Goal: Task Accomplishment & Management: Manage account settings

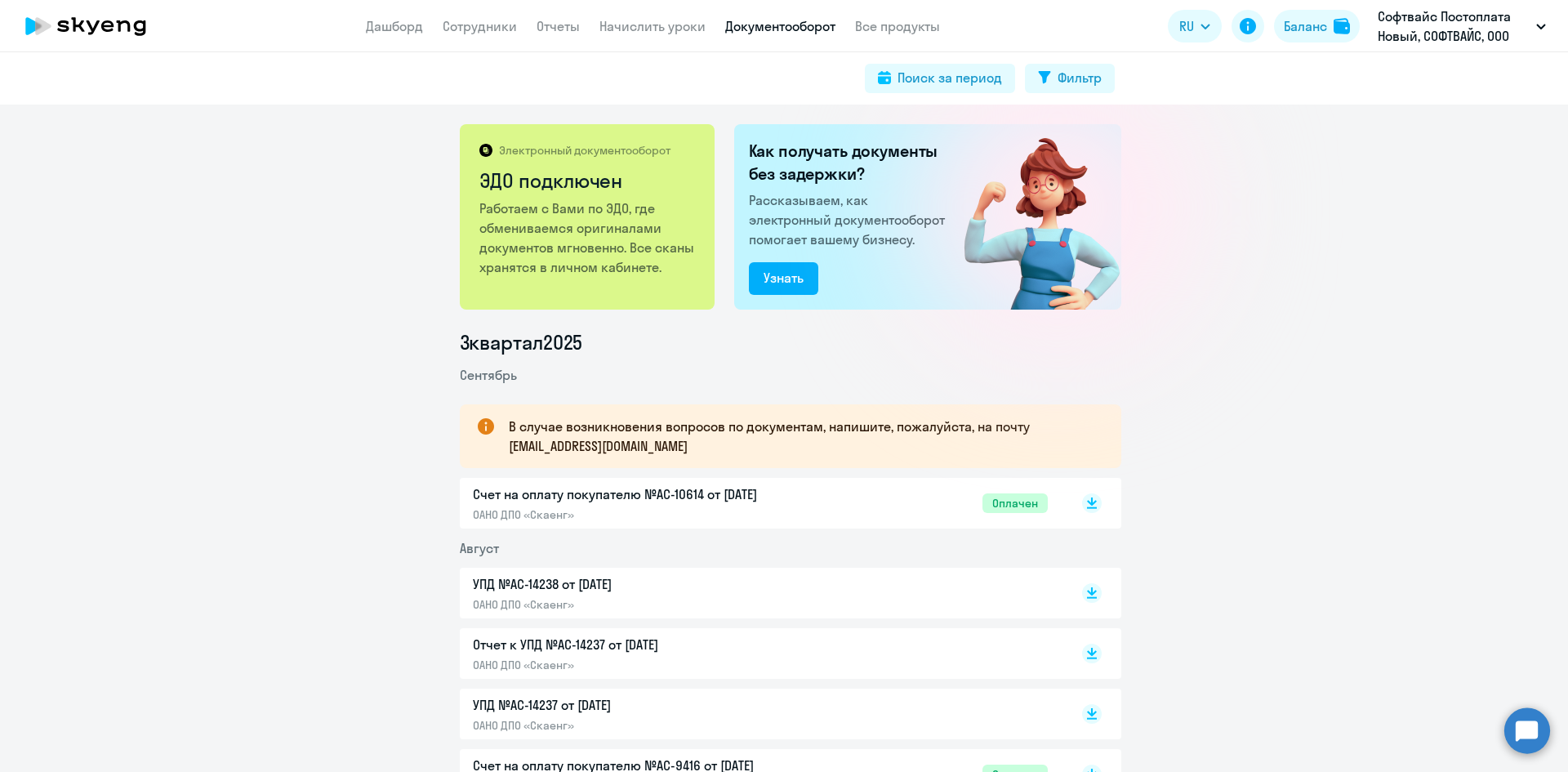
click at [112, 27] on icon at bounding box center [107, 26] width 13 height 12
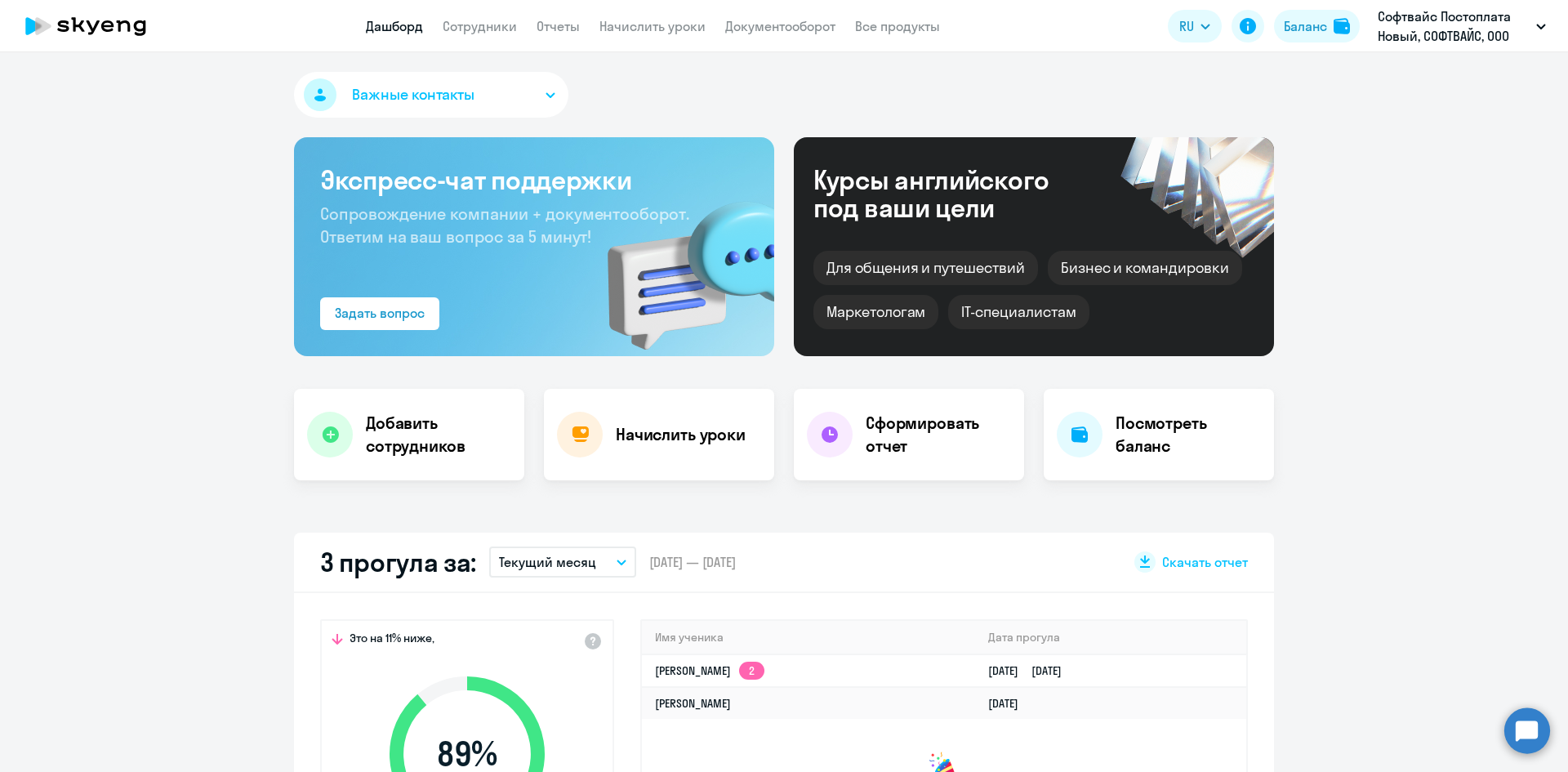
select select "30"
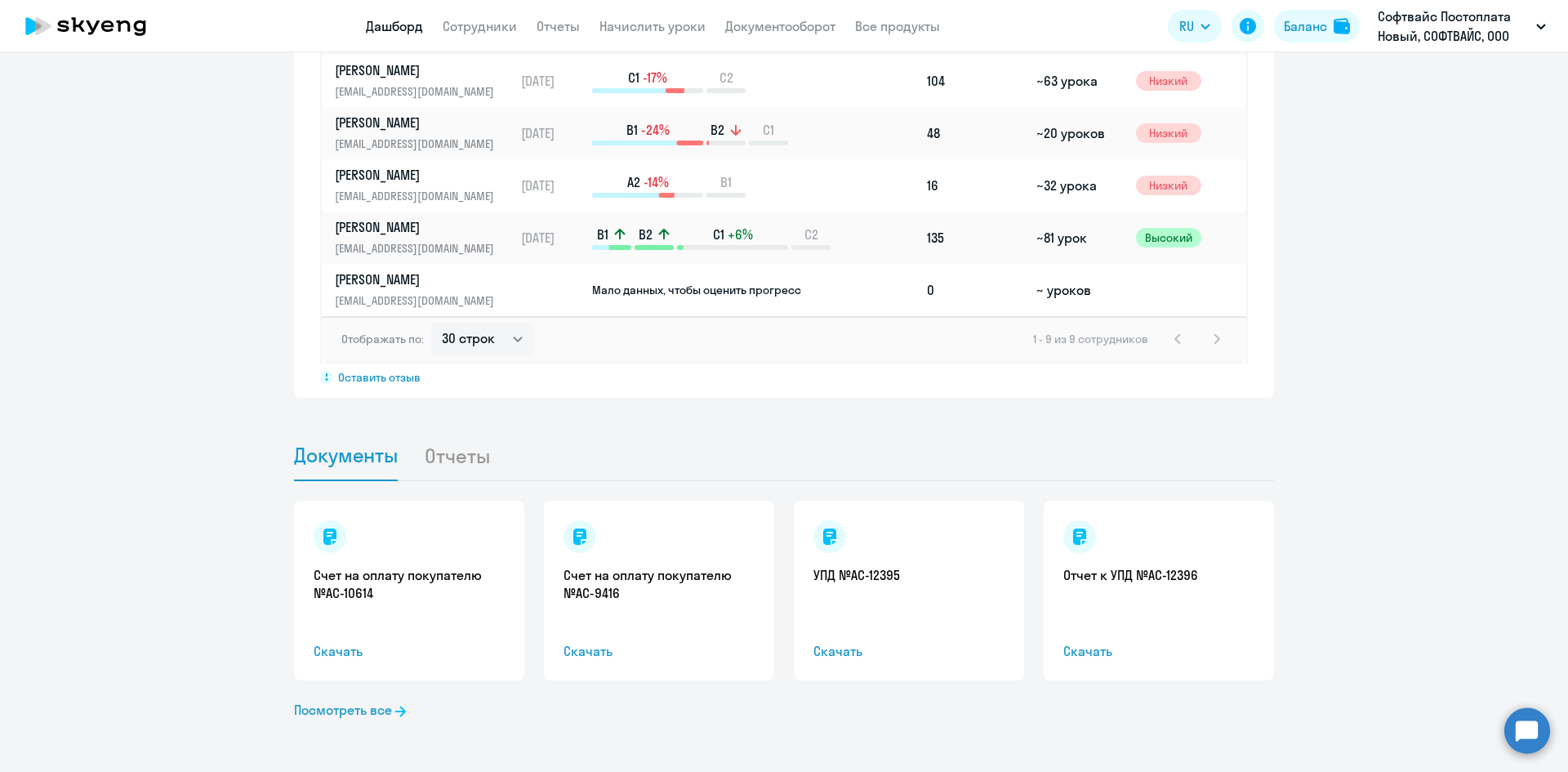
scroll to position [1321, 0]
click at [390, 572] on link "Счет на оплату покупателю №AC-10614" at bounding box center [409, 584] width 191 height 36
click at [613, 572] on link "Счет на оплату покупателю №AC-9416" at bounding box center [659, 584] width 191 height 36
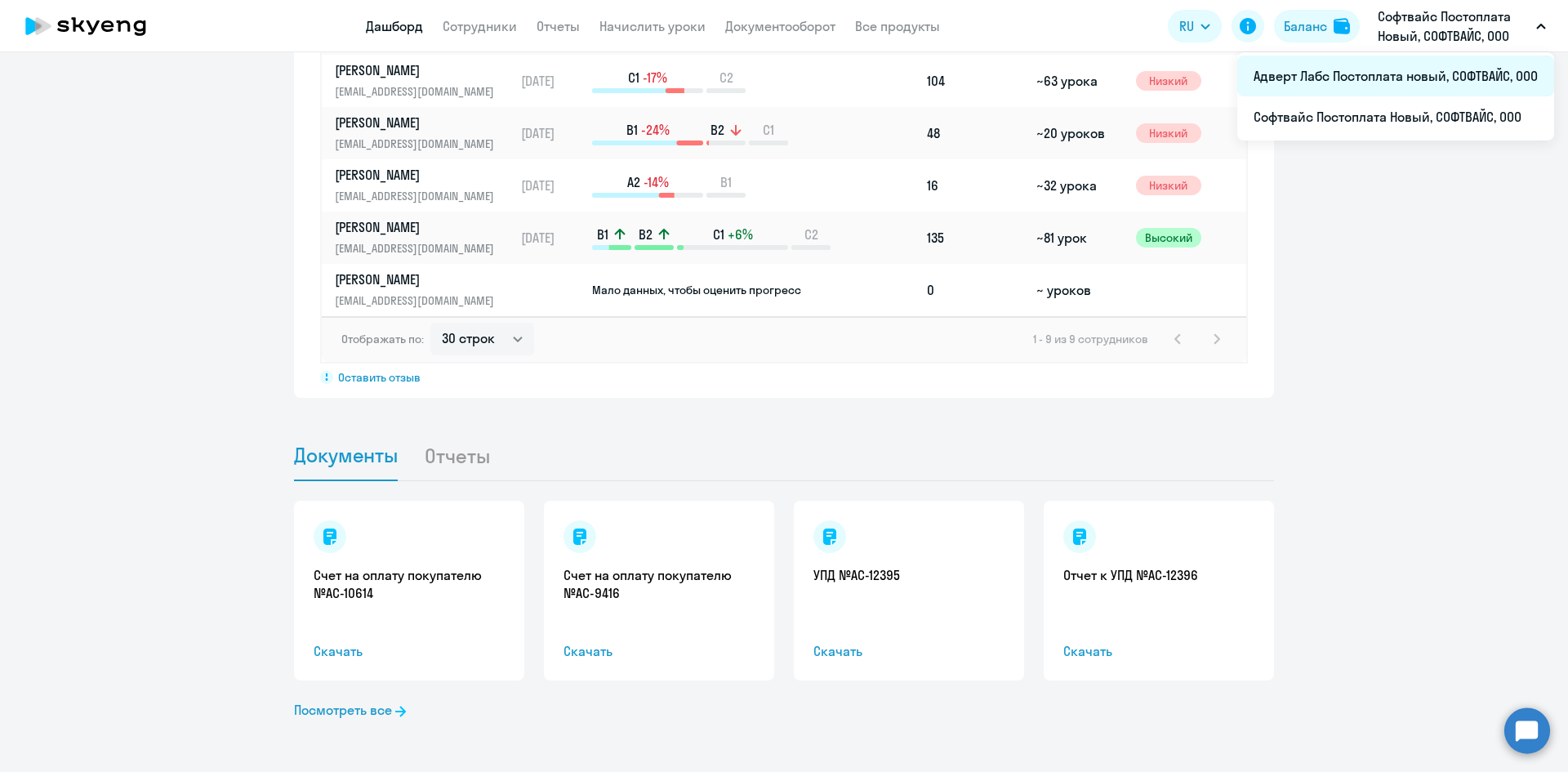
click at [1378, 72] on li "Адверт Лабс Постоплата новый, СОФТВАЙС, ООО" at bounding box center [1396, 76] width 317 height 41
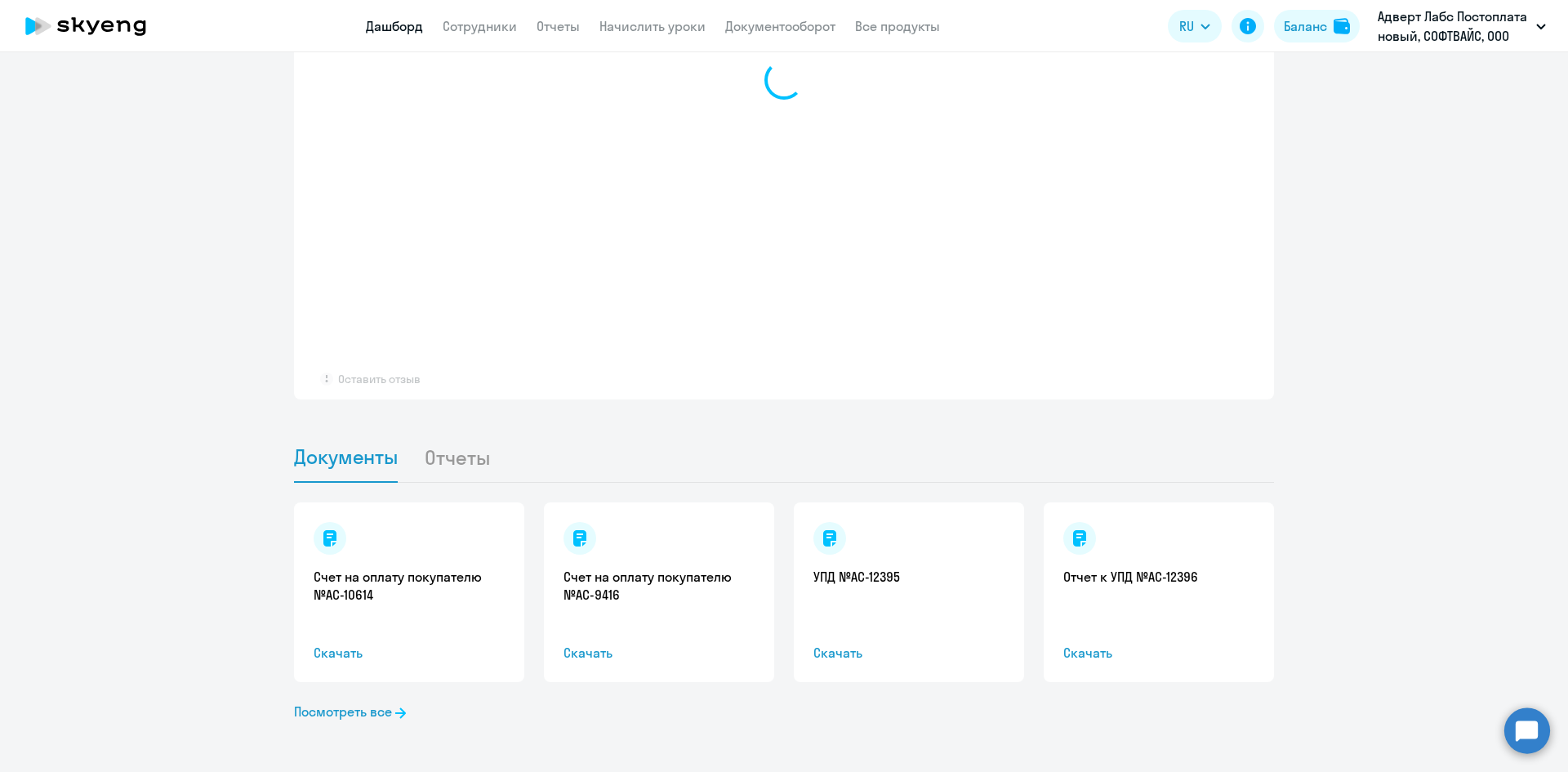
scroll to position [1320, 0]
select select "30"
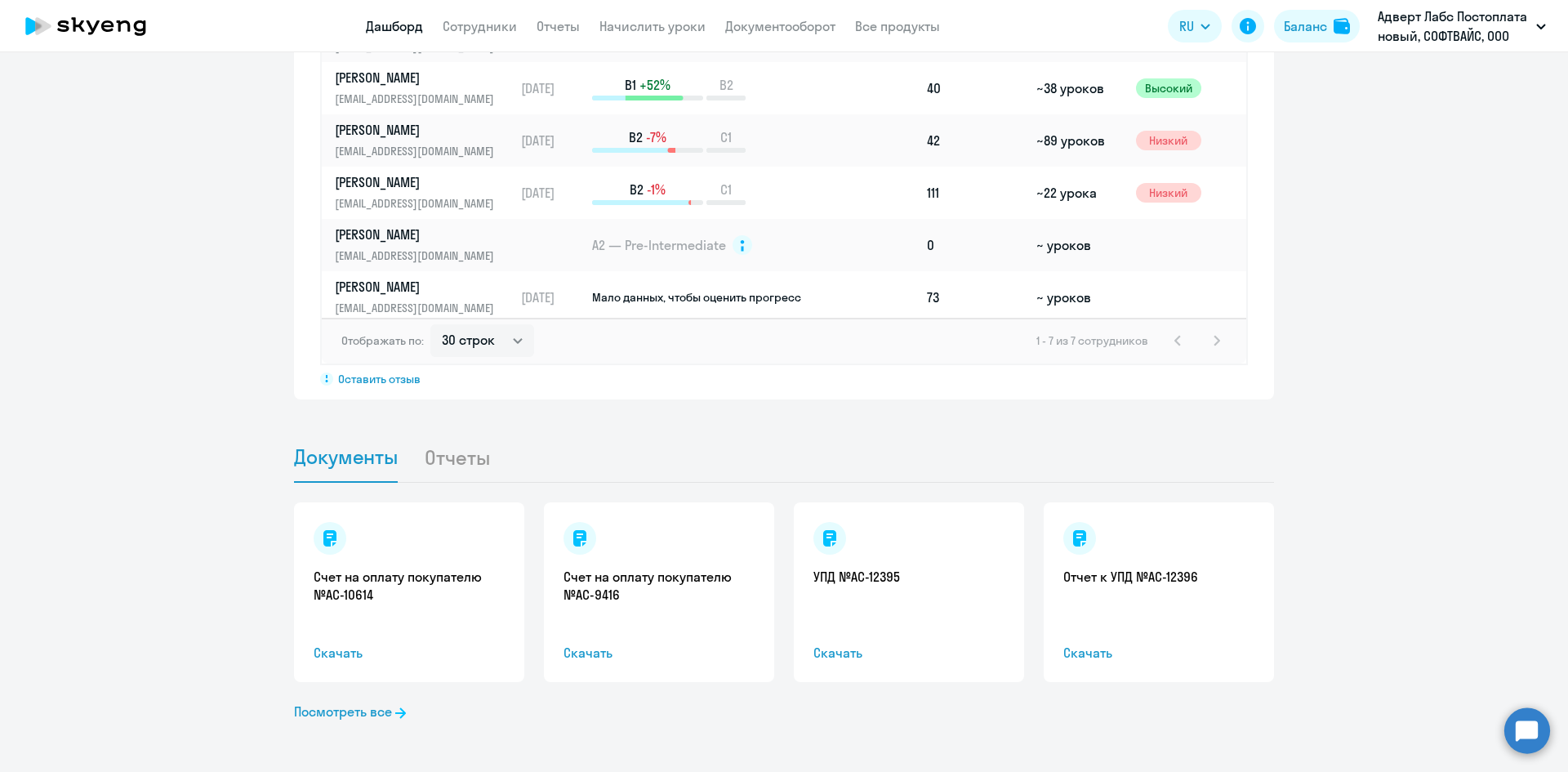
scroll to position [1321, 0]
click at [362, 599] on link "Счет на оплату покупателю №AC-10614" at bounding box center [409, 584] width 191 height 36
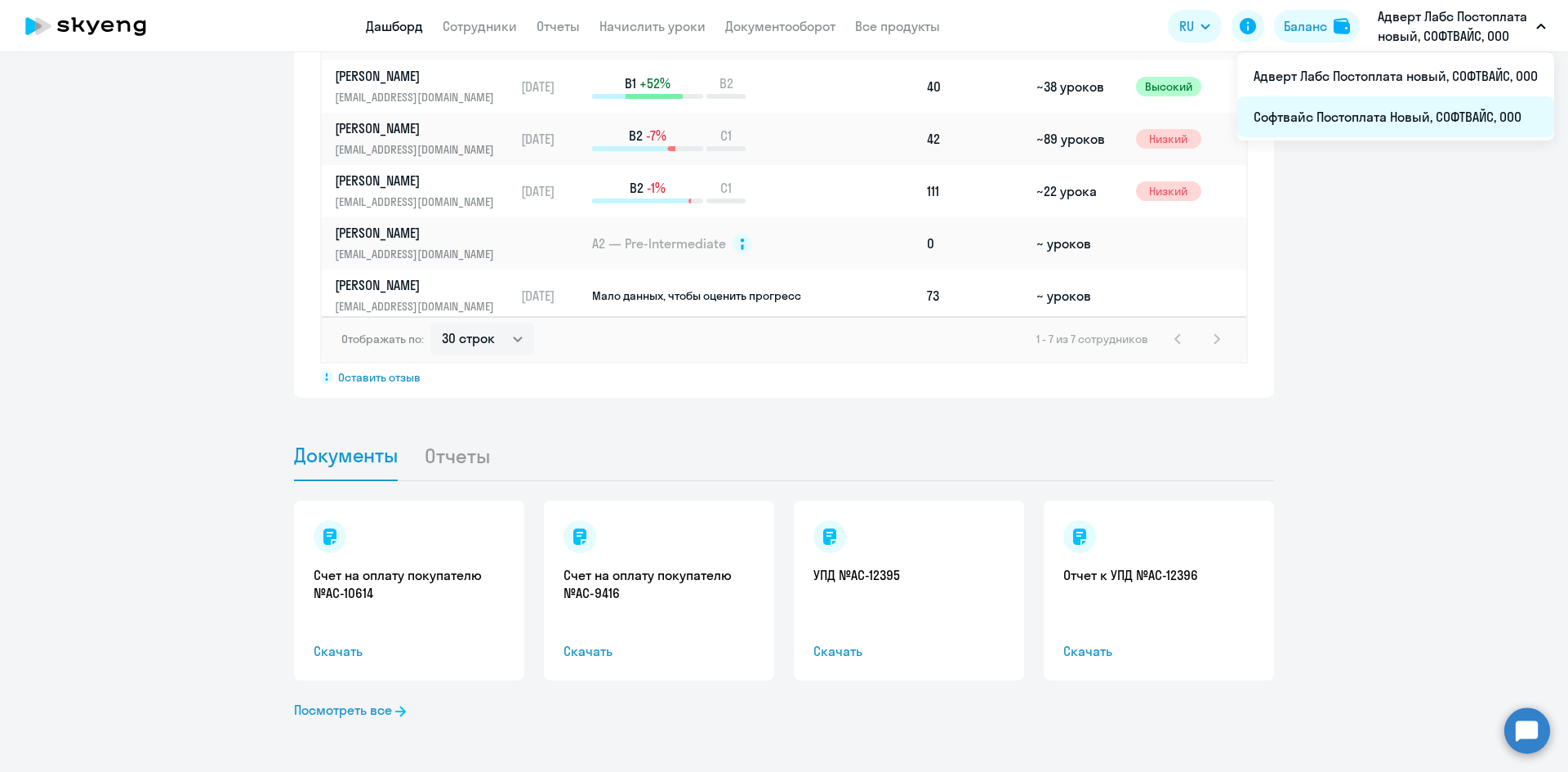
click at [1348, 121] on li "Софтвайс Постоплата Новый, СОФТВАЙС, ООО" at bounding box center [1396, 117] width 317 height 41
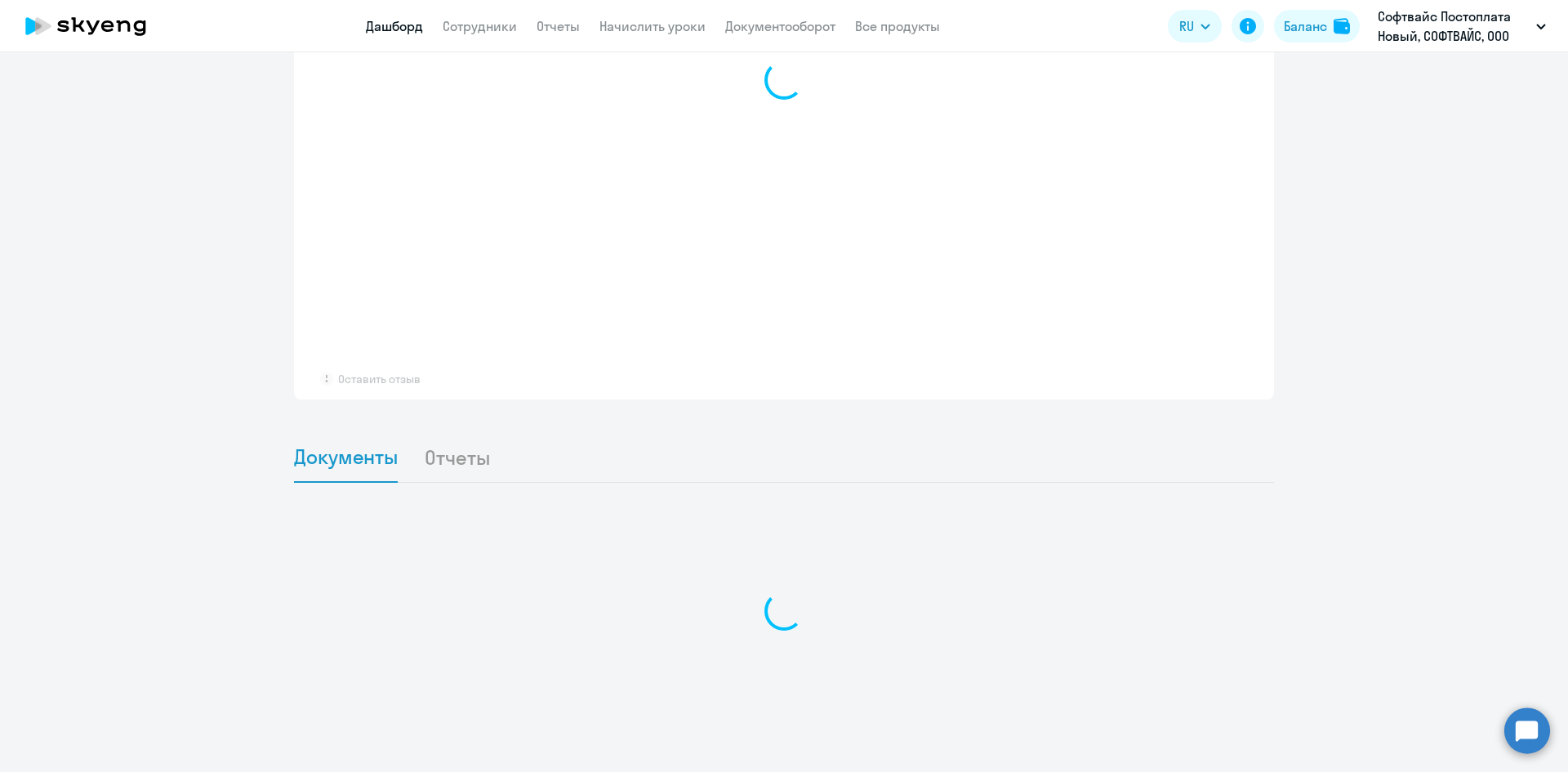
scroll to position [1320, 0]
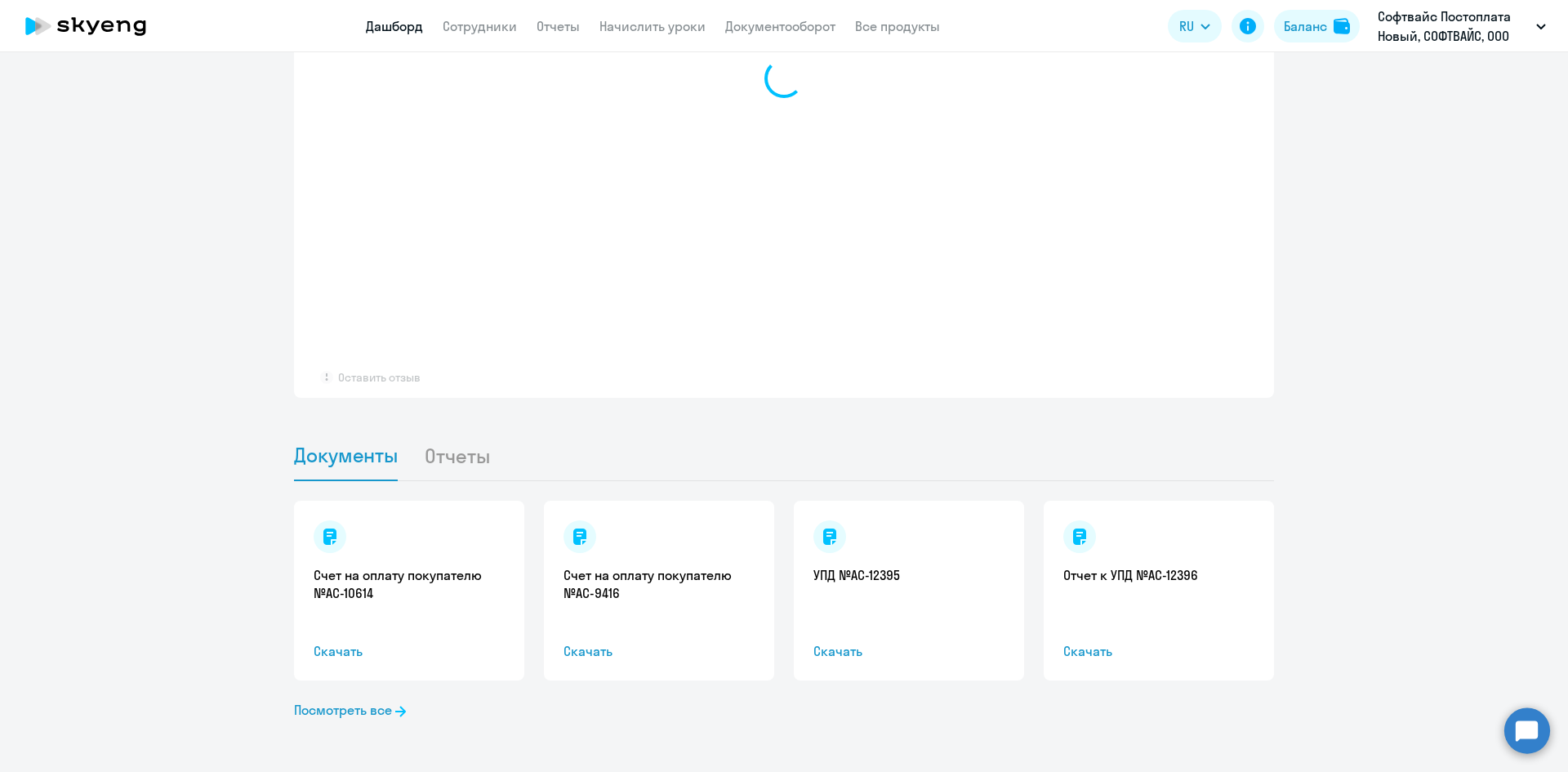
select select "30"
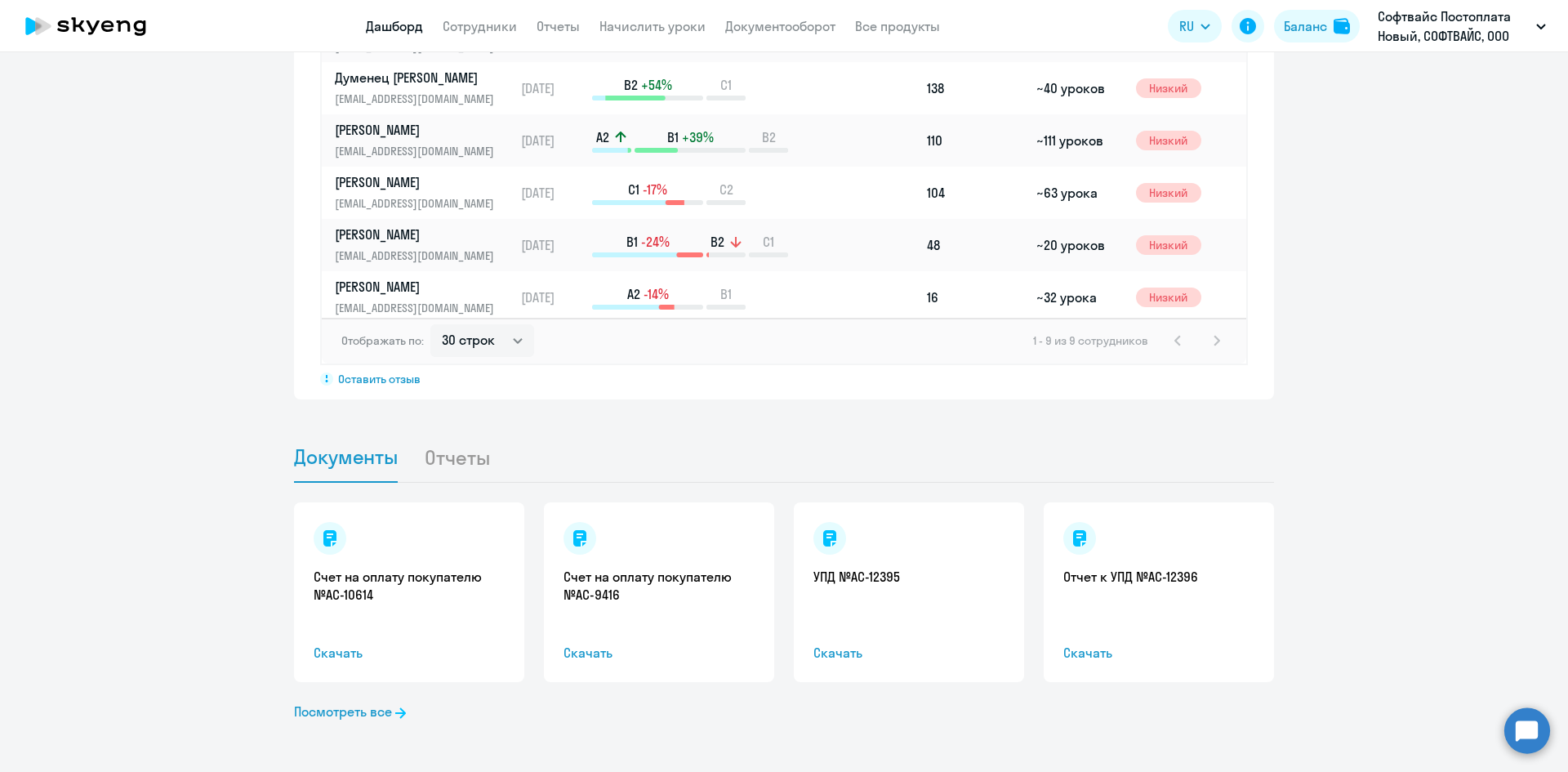
scroll to position [1321, 0]
click at [401, 574] on link "Счет на оплату покупателю №AC-10614" at bounding box center [409, 584] width 191 height 36
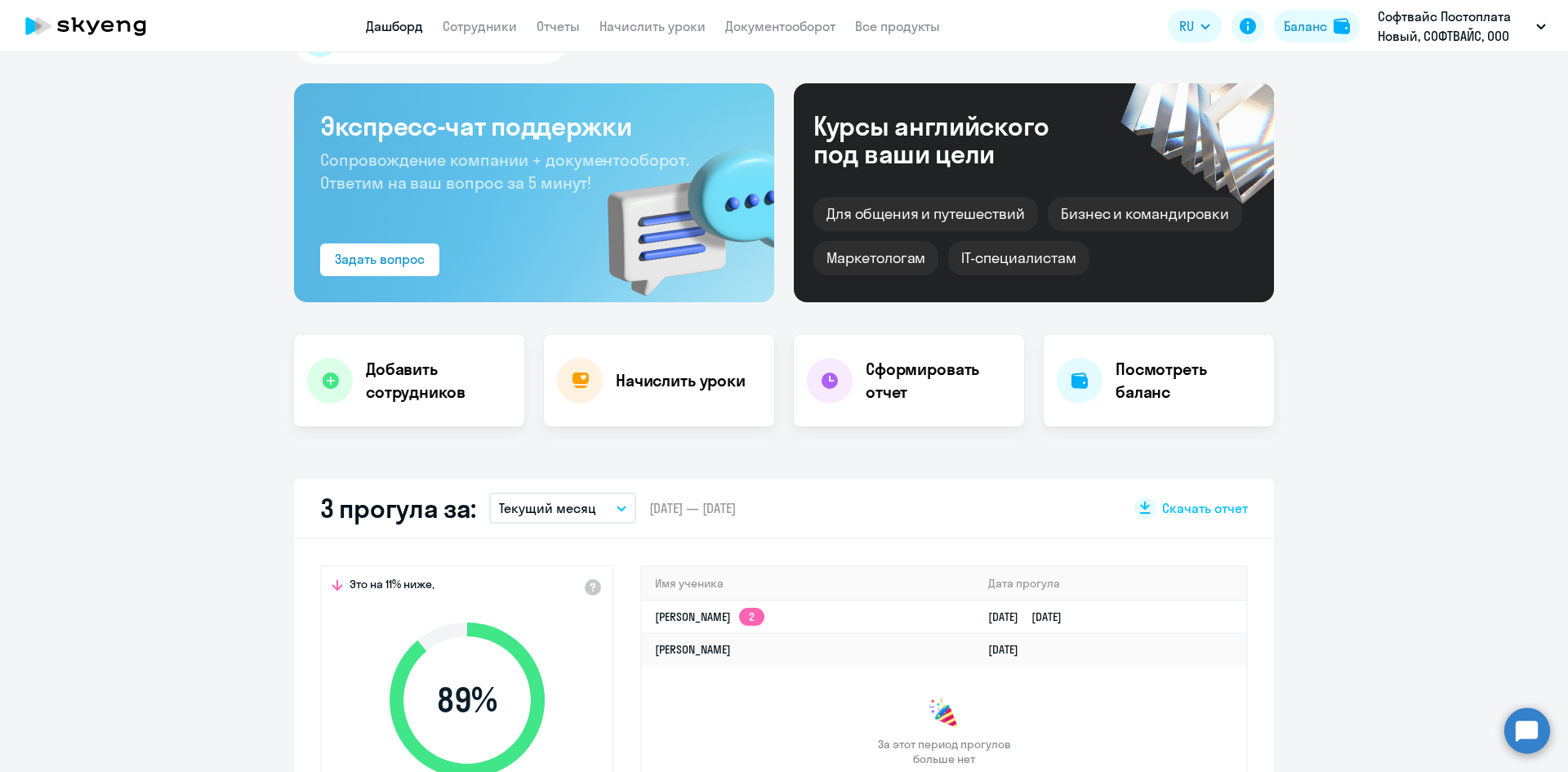
scroll to position [0, 0]
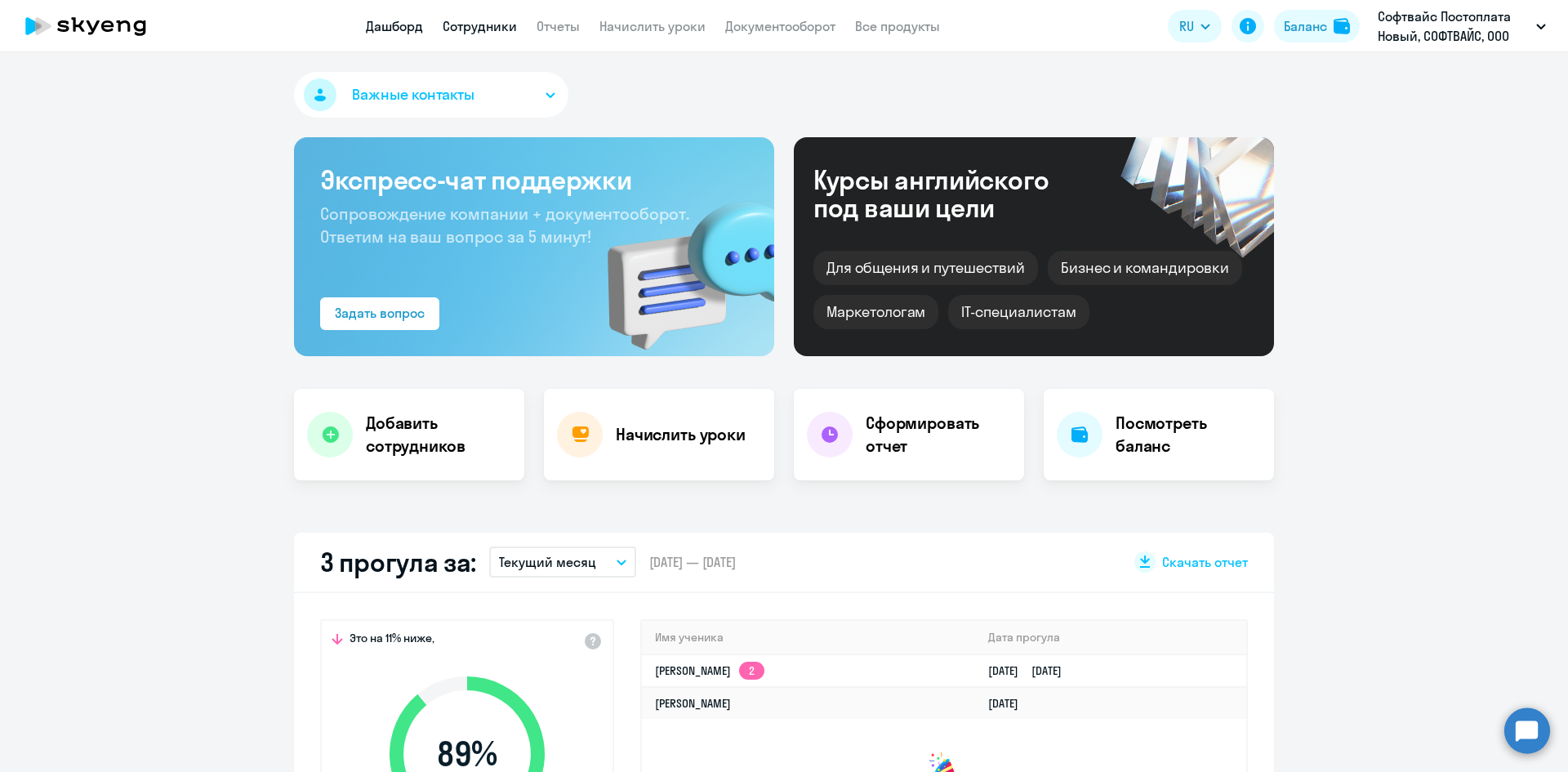
click at [499, 27] on link "Сотрудники" at bounding box center [480, 25] width 74 height 16
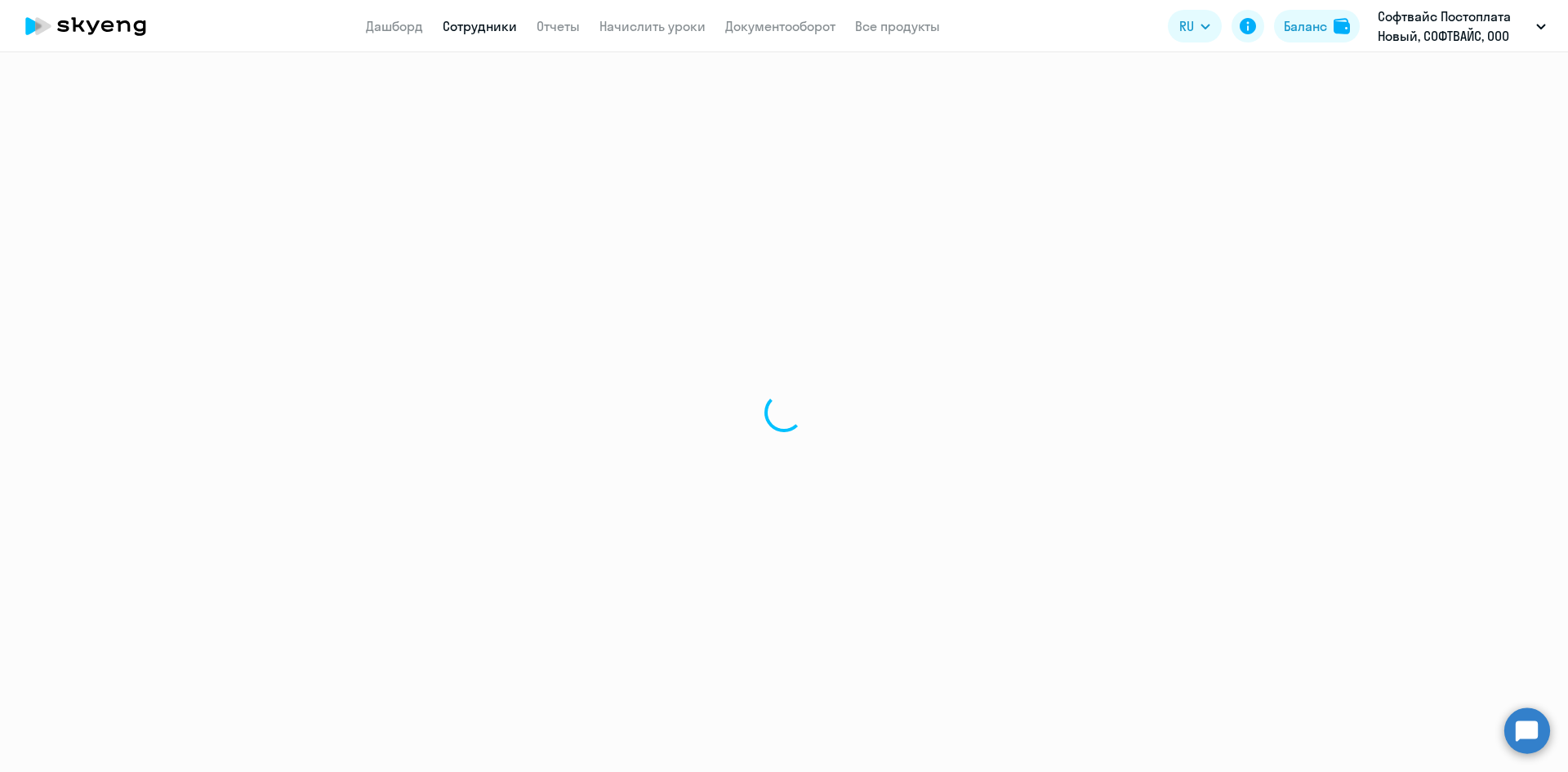
select select "30"
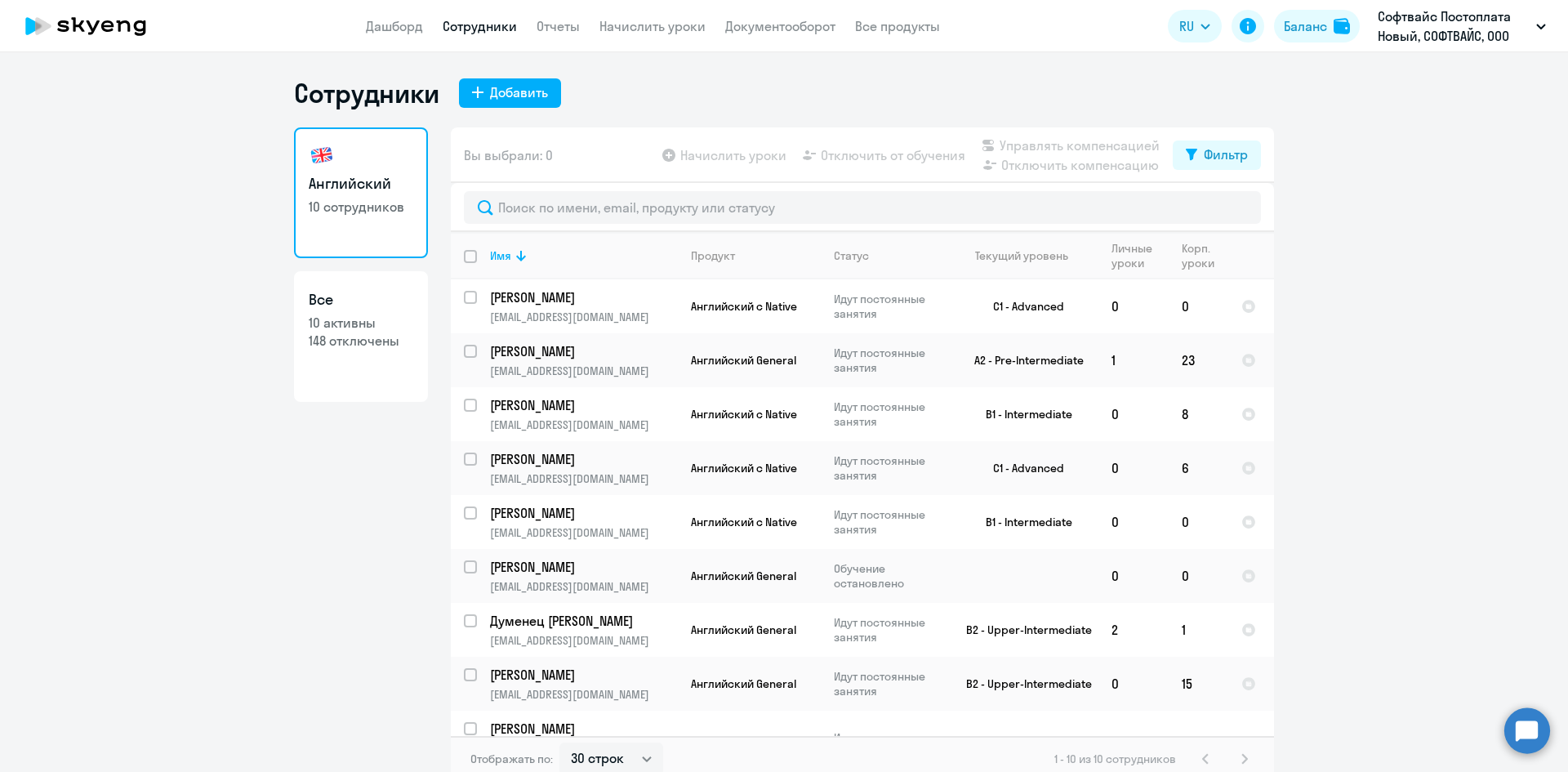
scroll to position [10, 0]
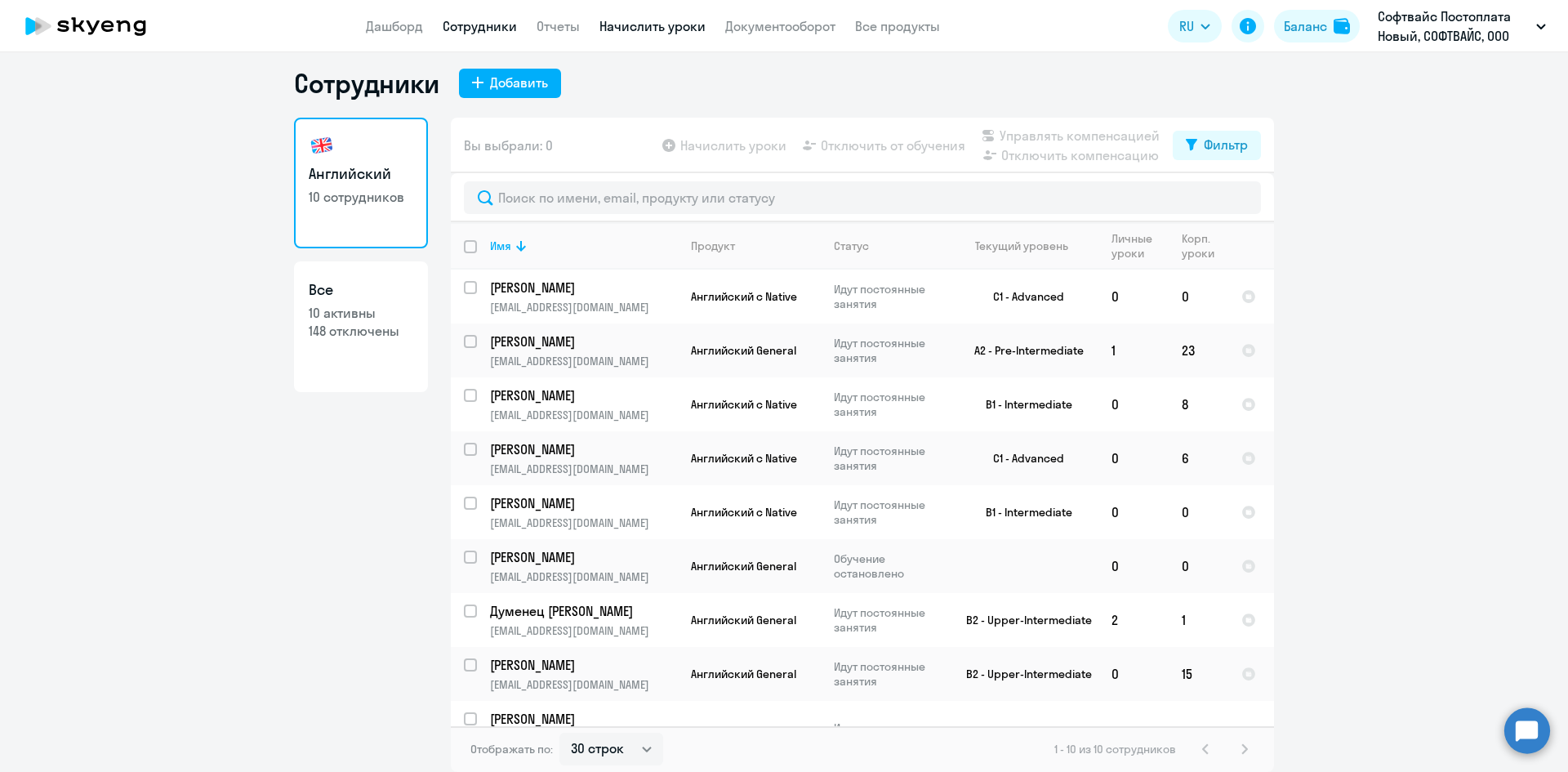
click at [604, 27] on link "Начислить уроки" at bounding box center [653, 25] width 106 height 16
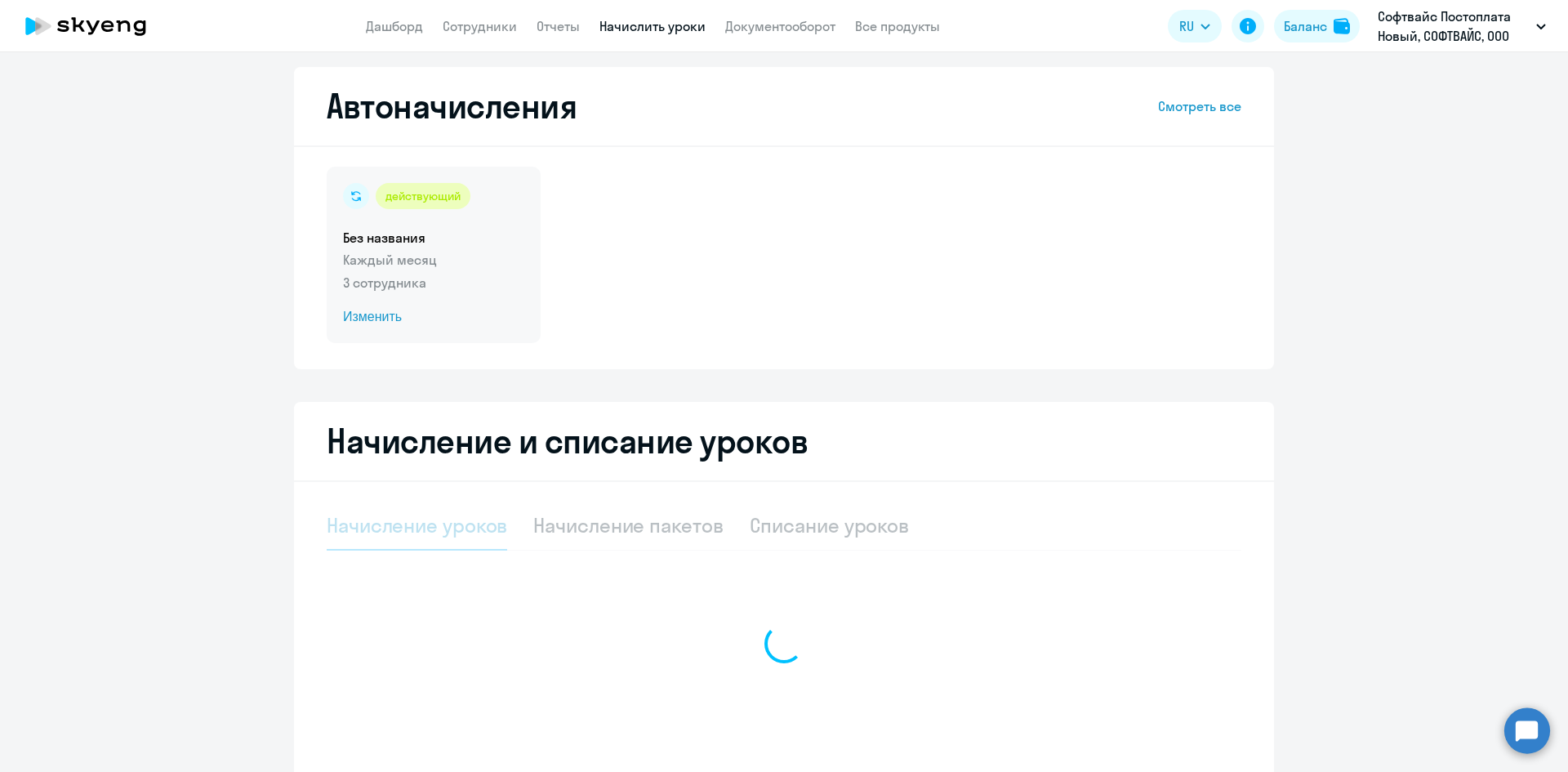
select select "10"
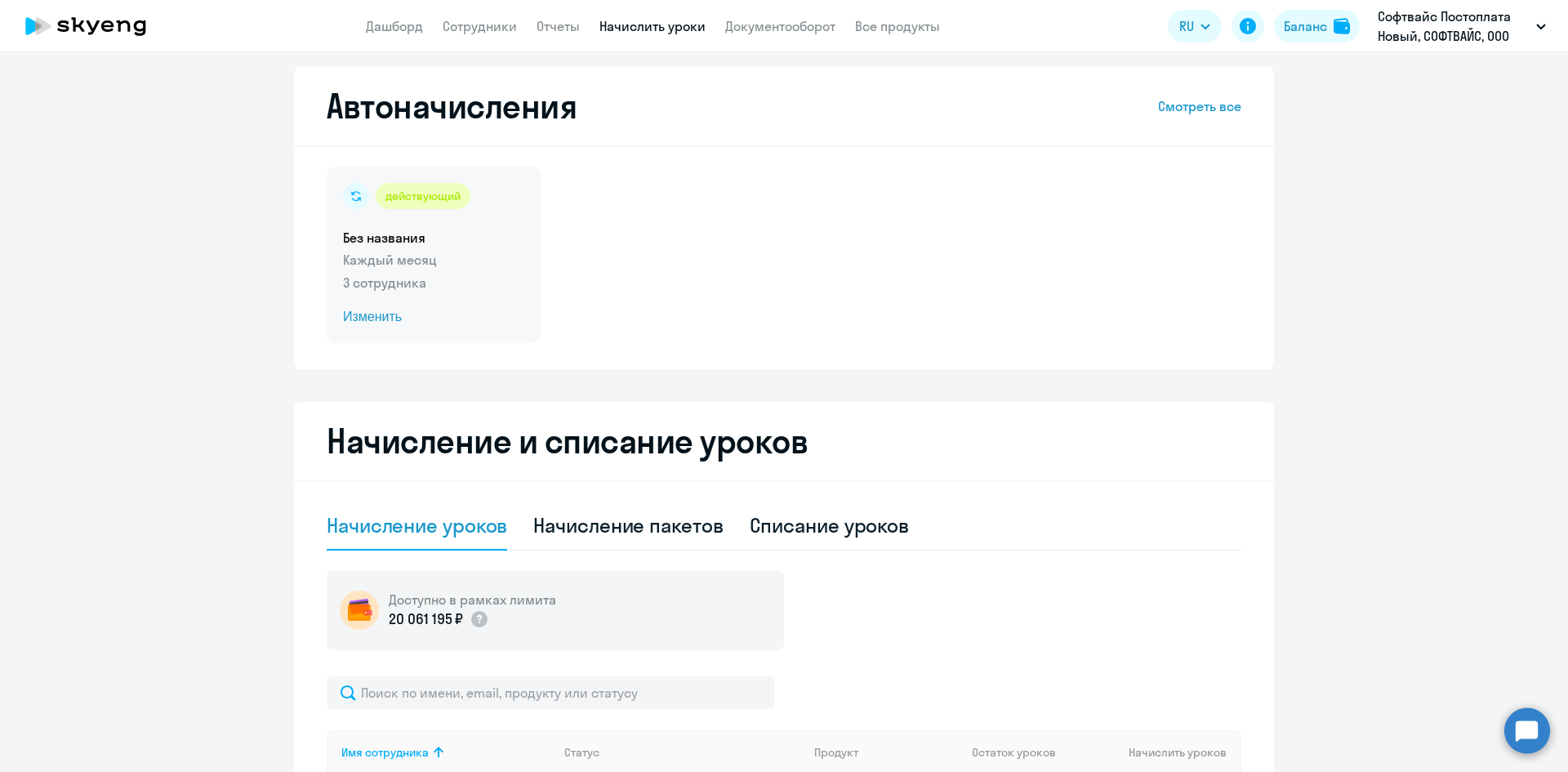
click at [453, 252] on p "Каждый месяц" at bounding box center [433, 259] width 182 height 19
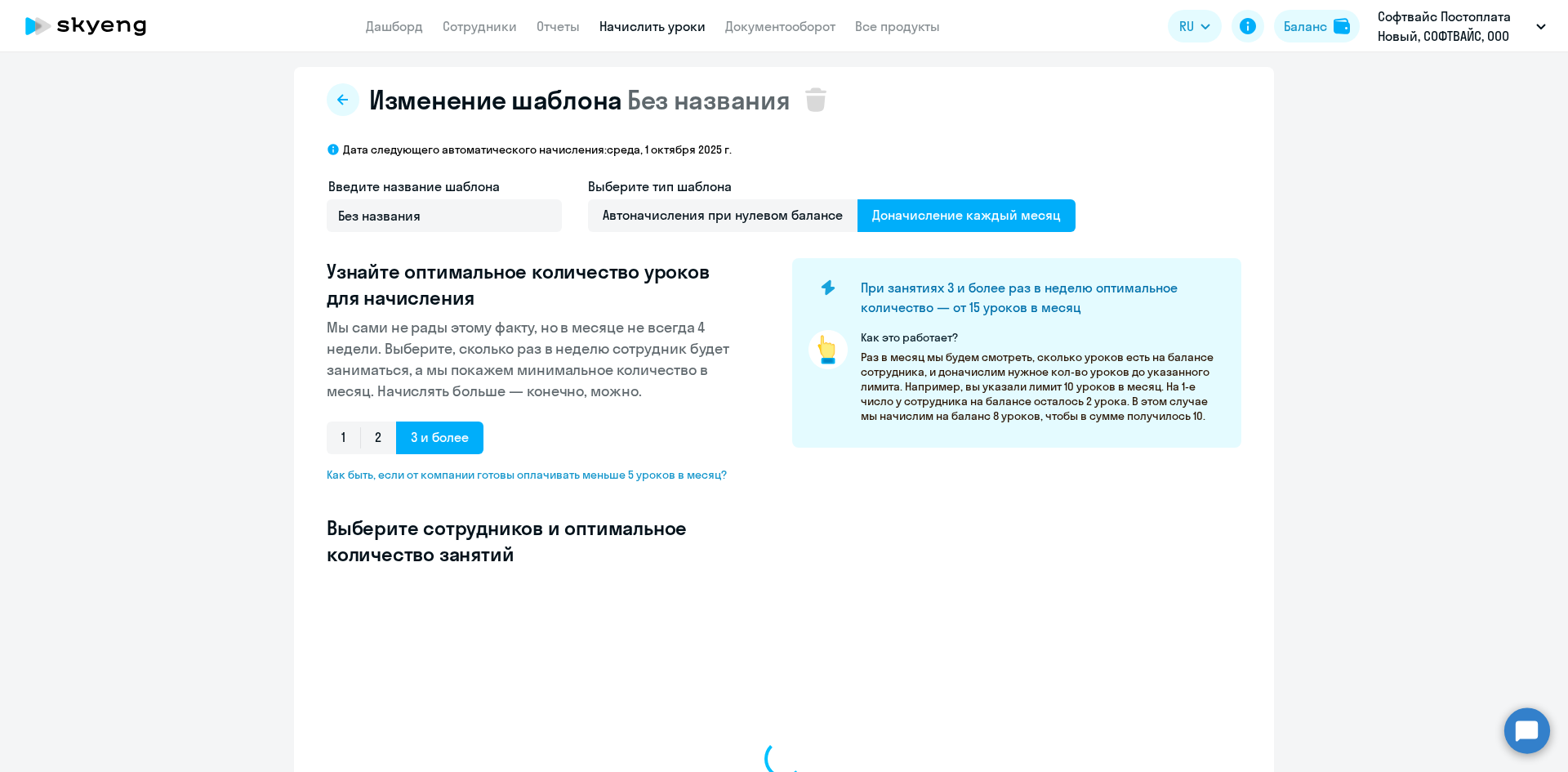
select select "10"
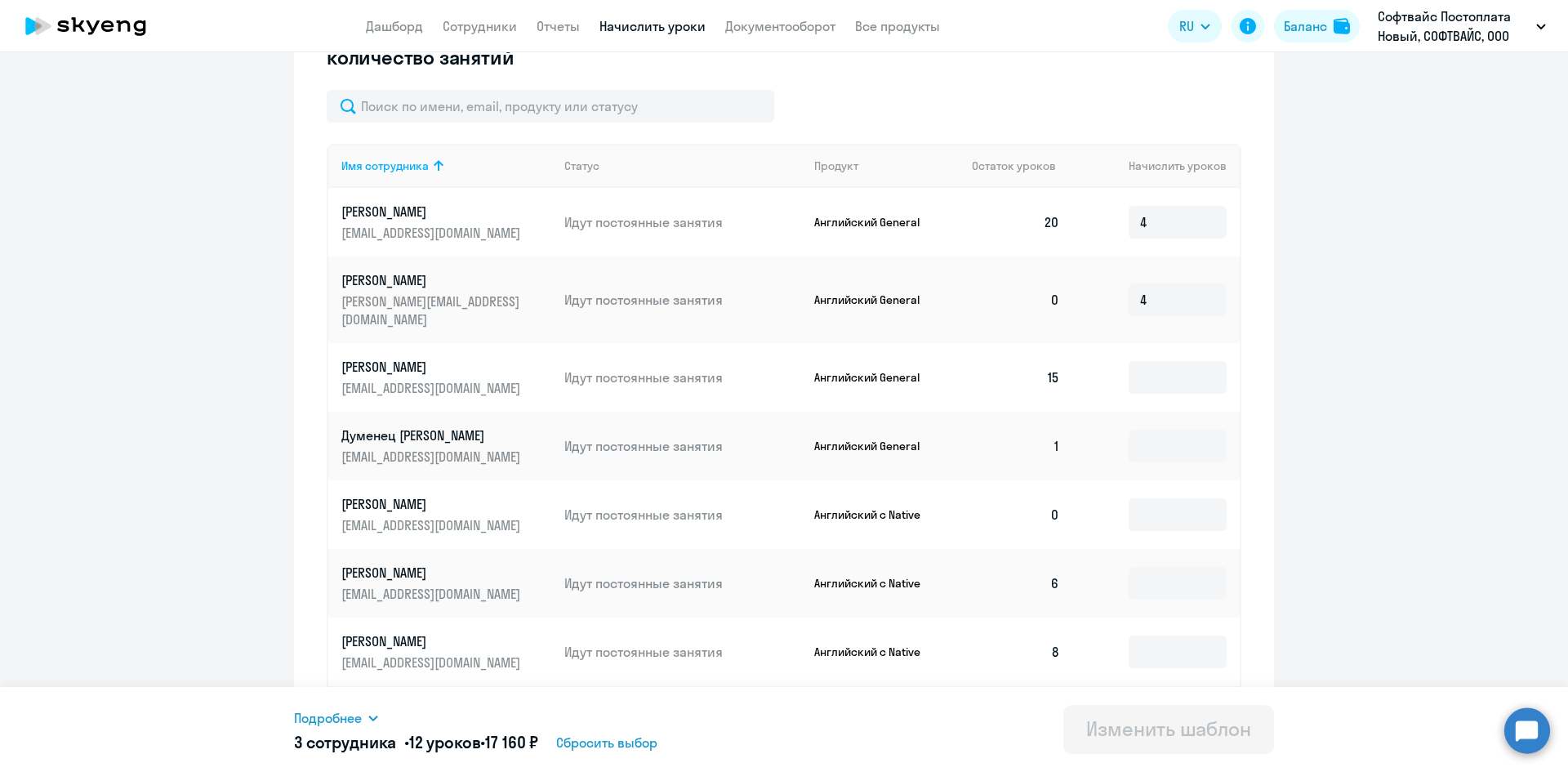
scroll to position [507, 0]
click at [1162, 291] on input "4" at bounding box center [1178, 299] width 98 height 33
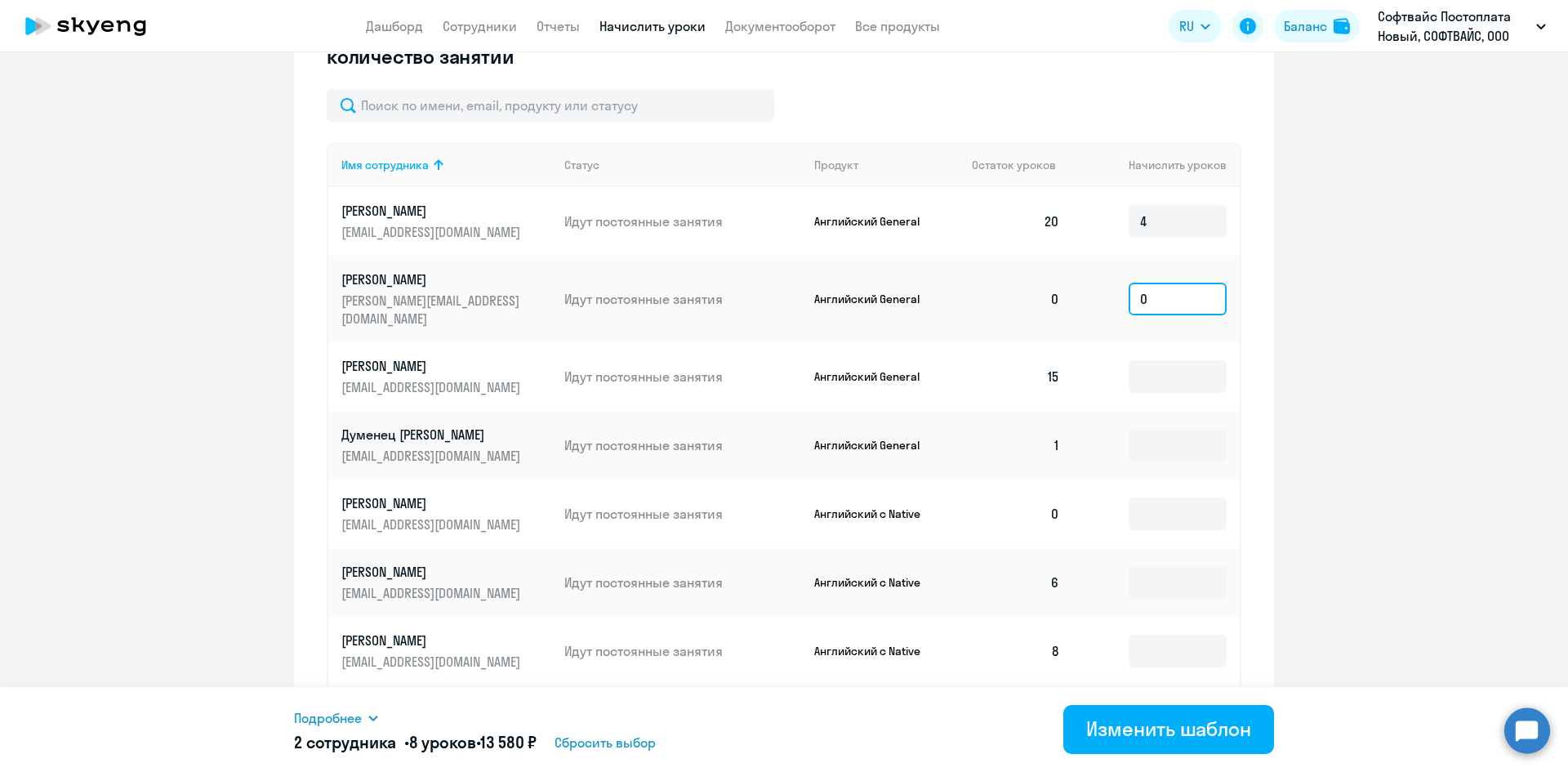
type input "0"
click at [1350, 299] on ng-component "Изменение шаблона Без названия Дата следующего автоматического начисления: [DAT…" at bounding box center [784, 231] width 1568 height 1324
click at [1160, 295] on input "0" at bounding box center [1178, 299] width 98 height 33
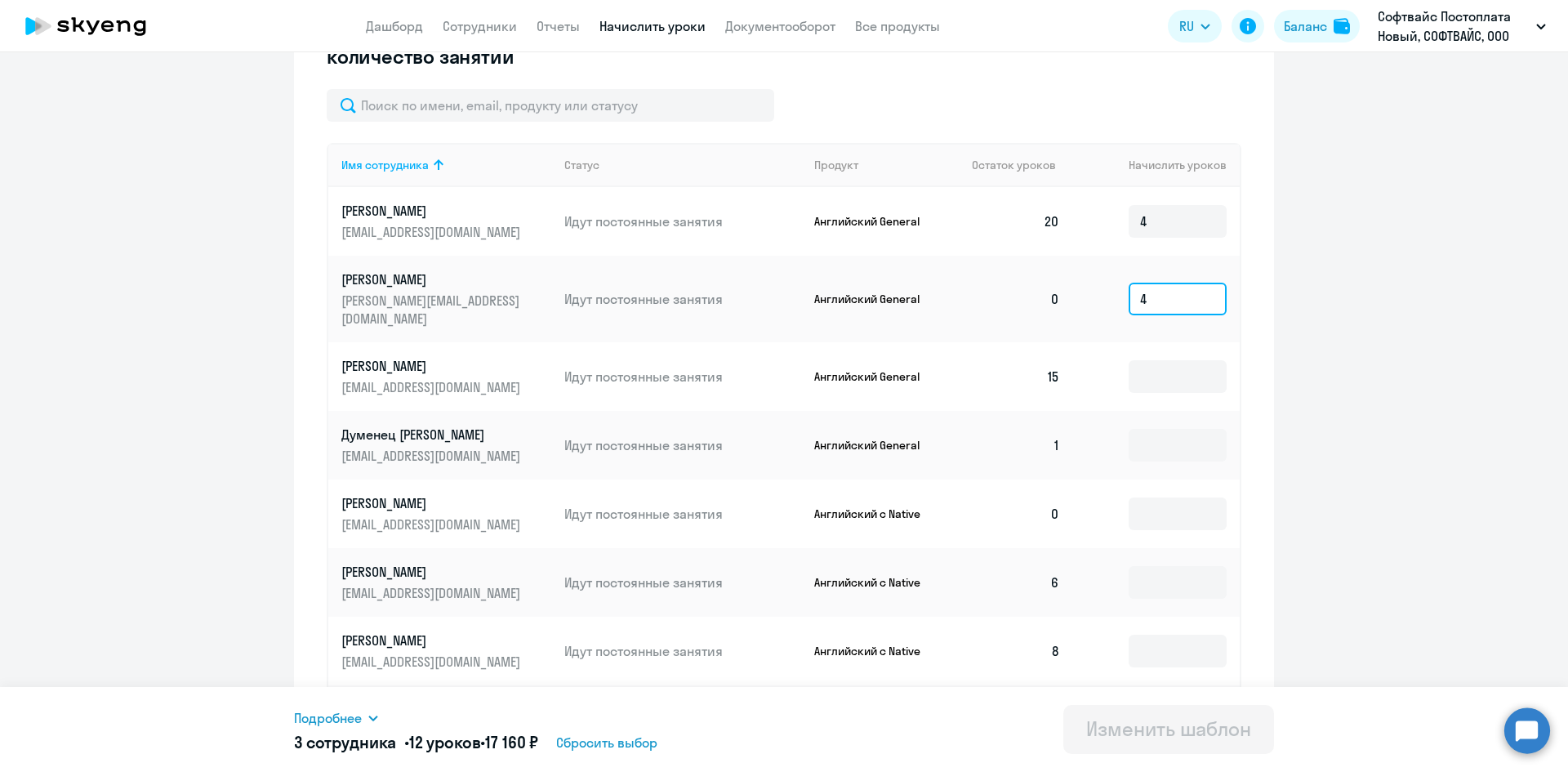
type input "4"
click at [1389, 355] on ng-component "Изменение шаблона Без названия Дата следующего автоматического начисления: [DAT…" at bounding box center [784, 231] width 1568 height 1324
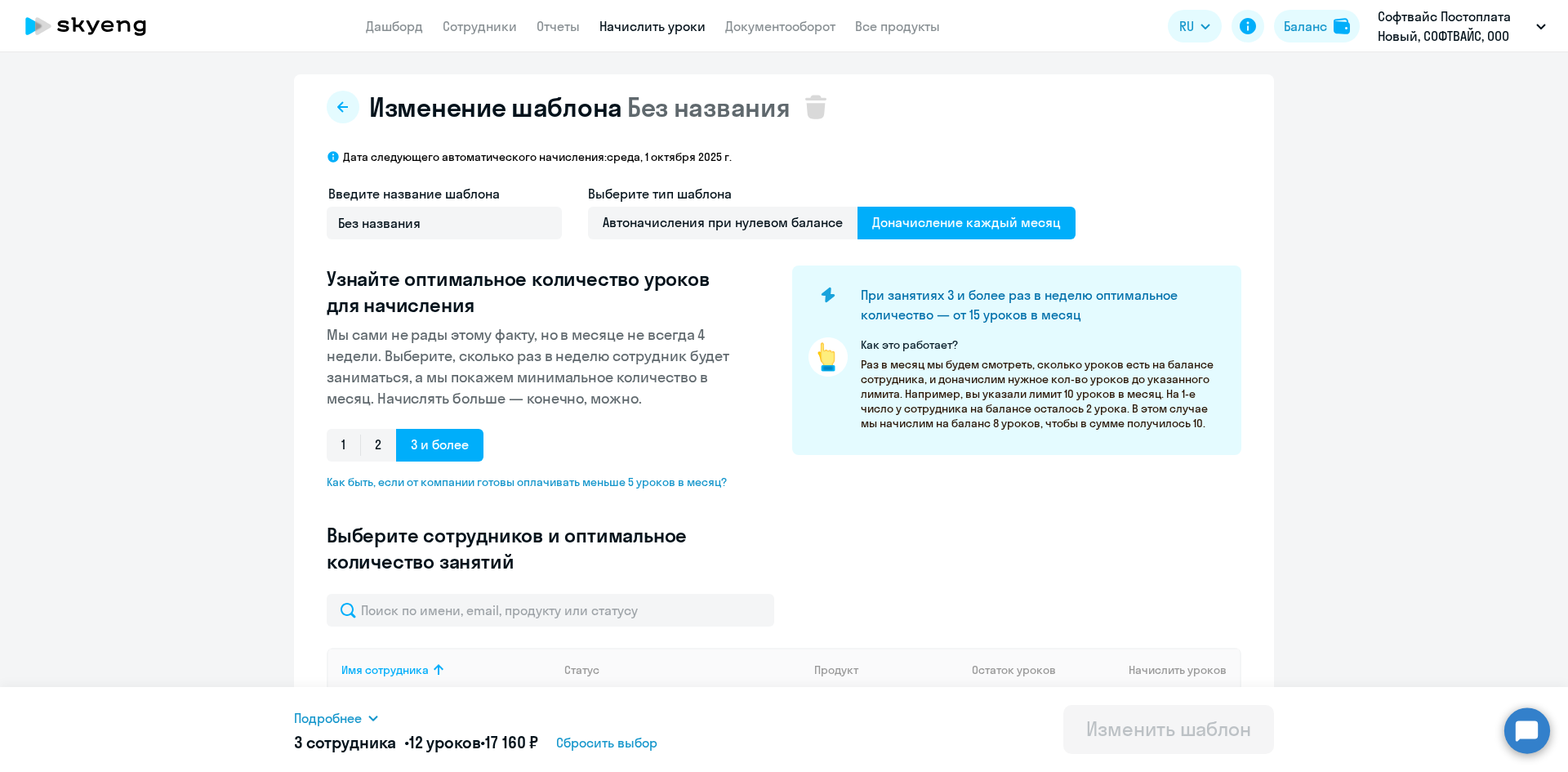
scroll to position [0, 0]
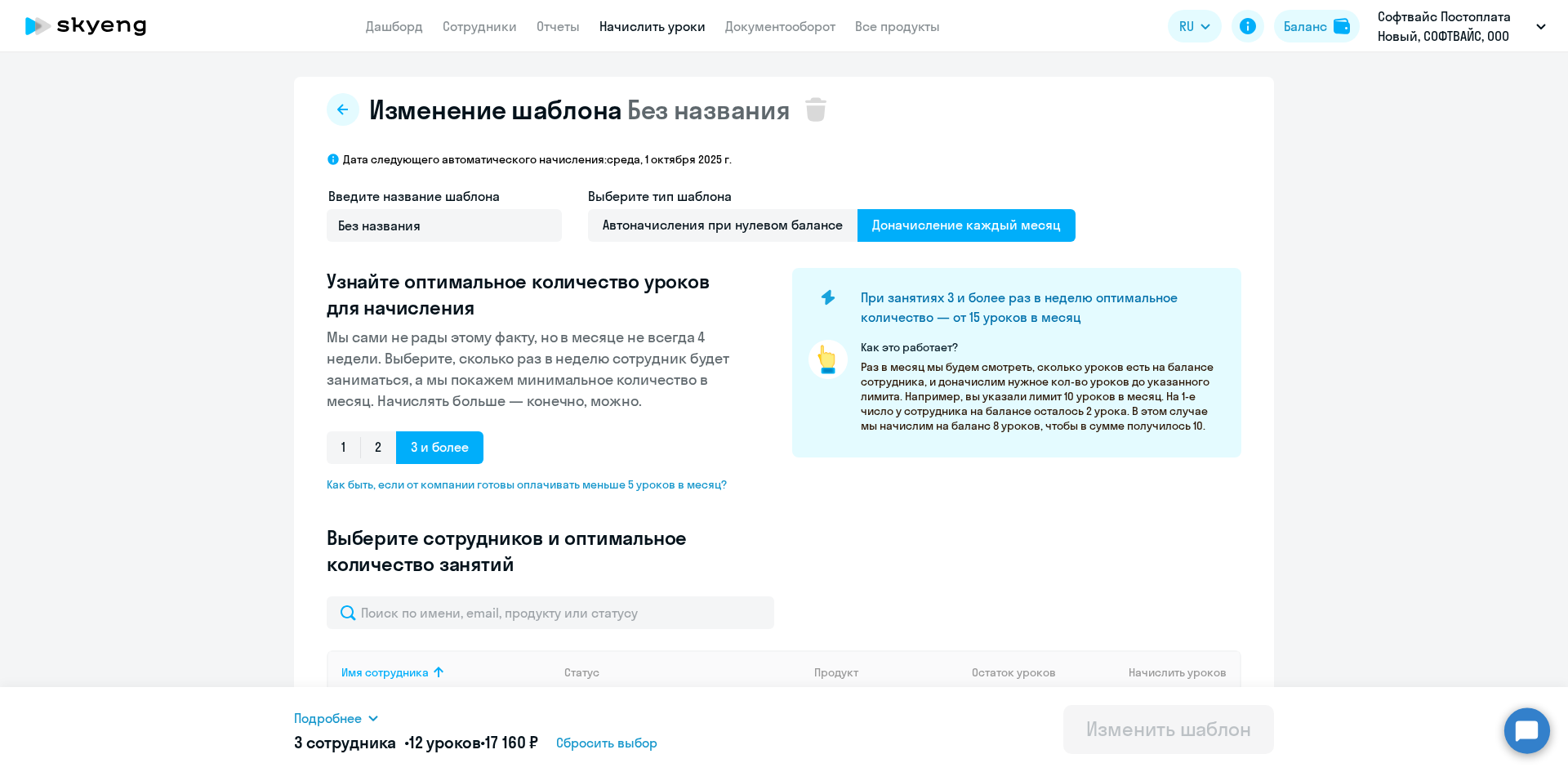
click at [619, 22] on link "Начислить уроки" at bounding box center [653, 25] width 106 height 16
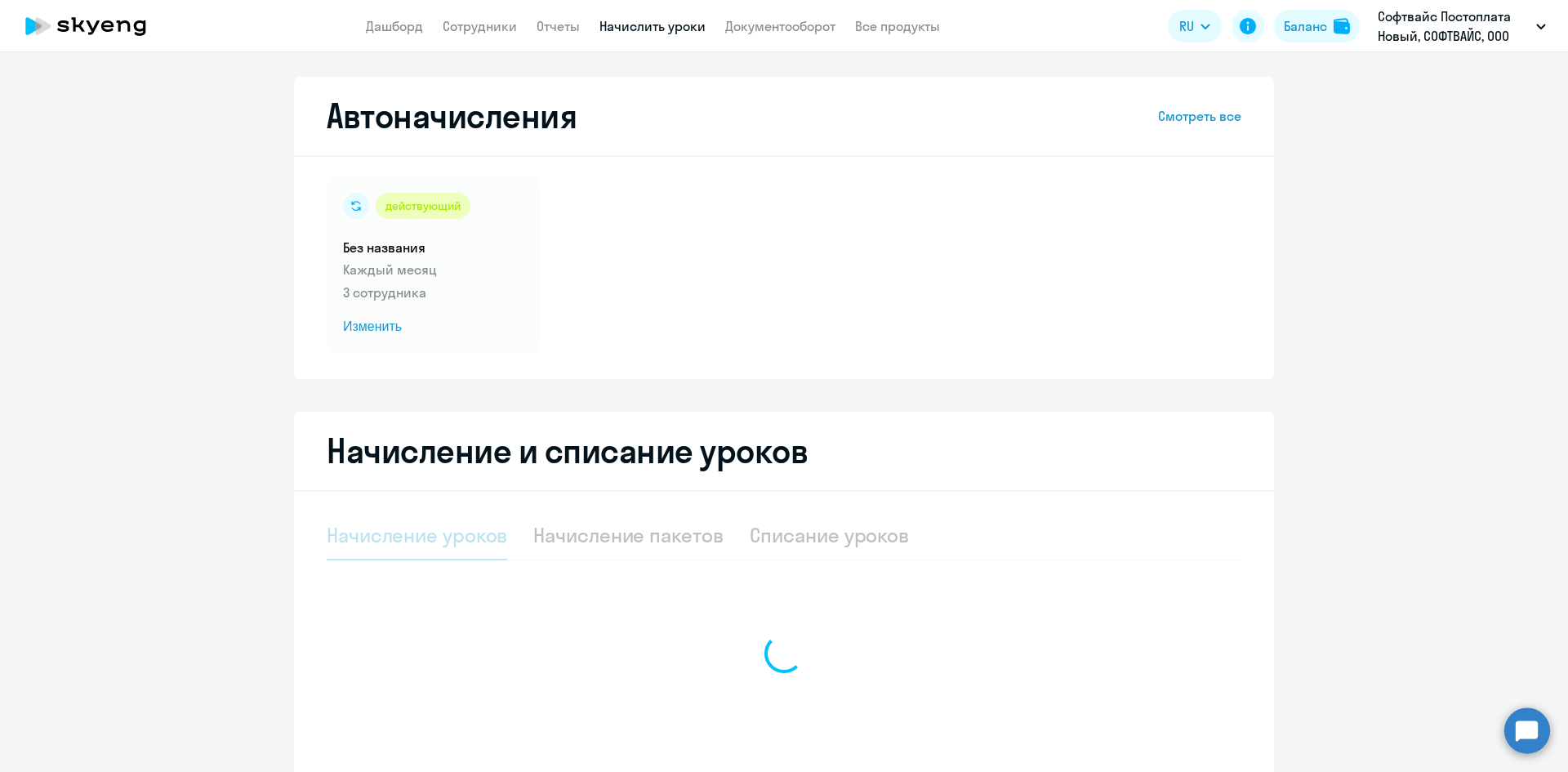
select select "10"
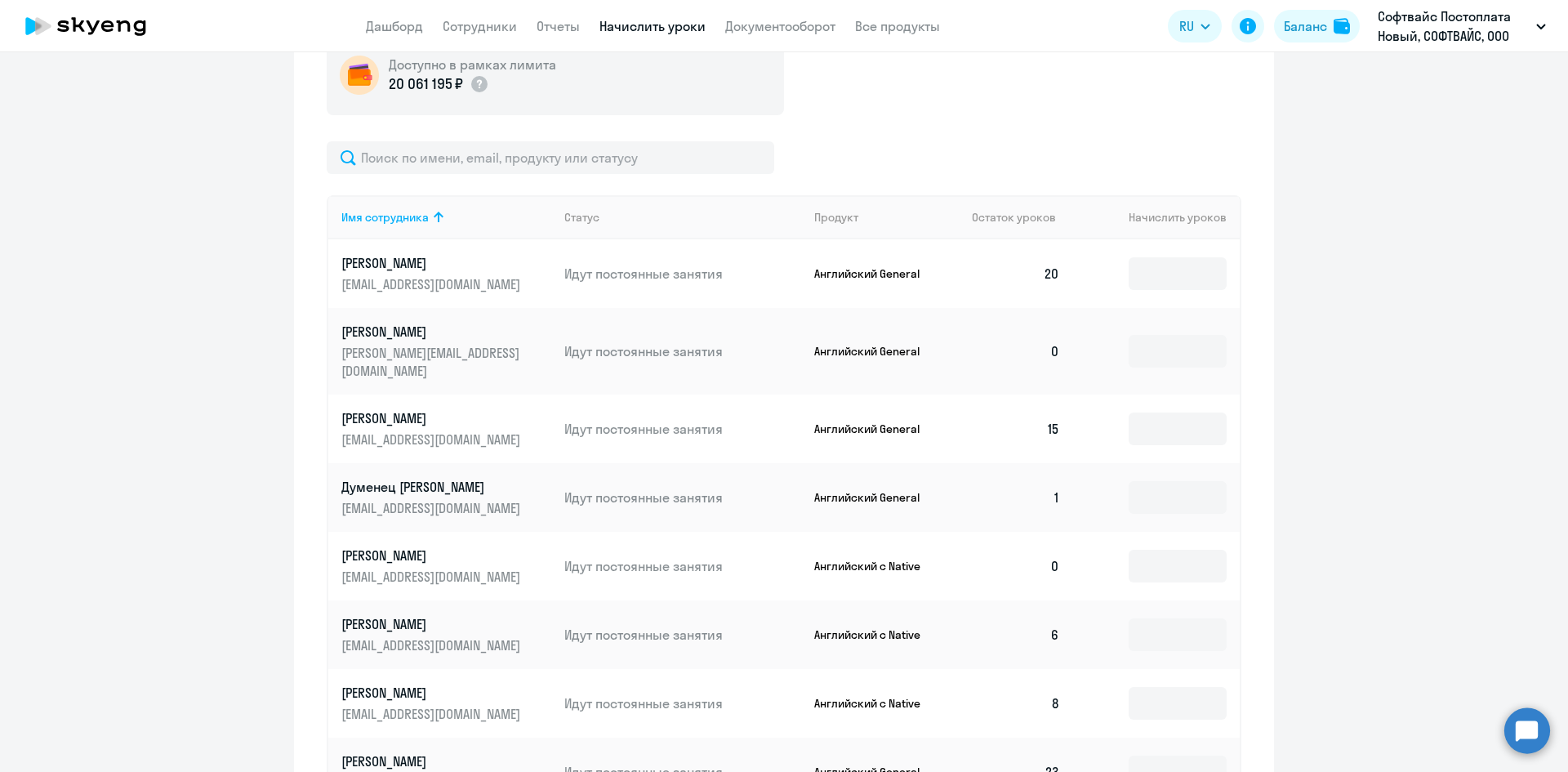
scroll to position [546, 0]
click at [1173, 481] on input at bounding box center [1178, 497] width 98 height 33
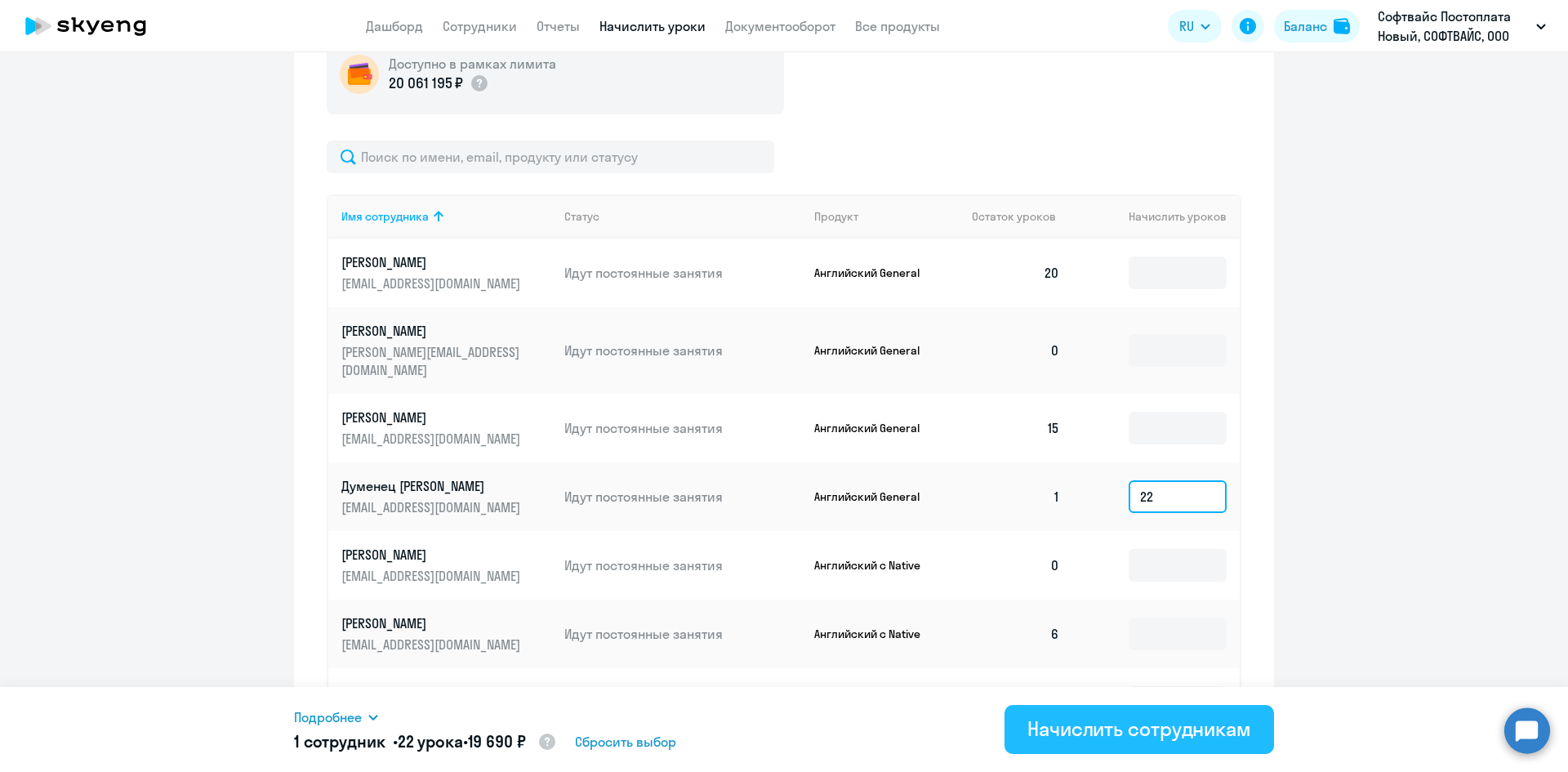
type input "22"
click at [1081, 737] on div "Начислить сотрудникам" at bounding box center [1139, 728] width 224 height 26
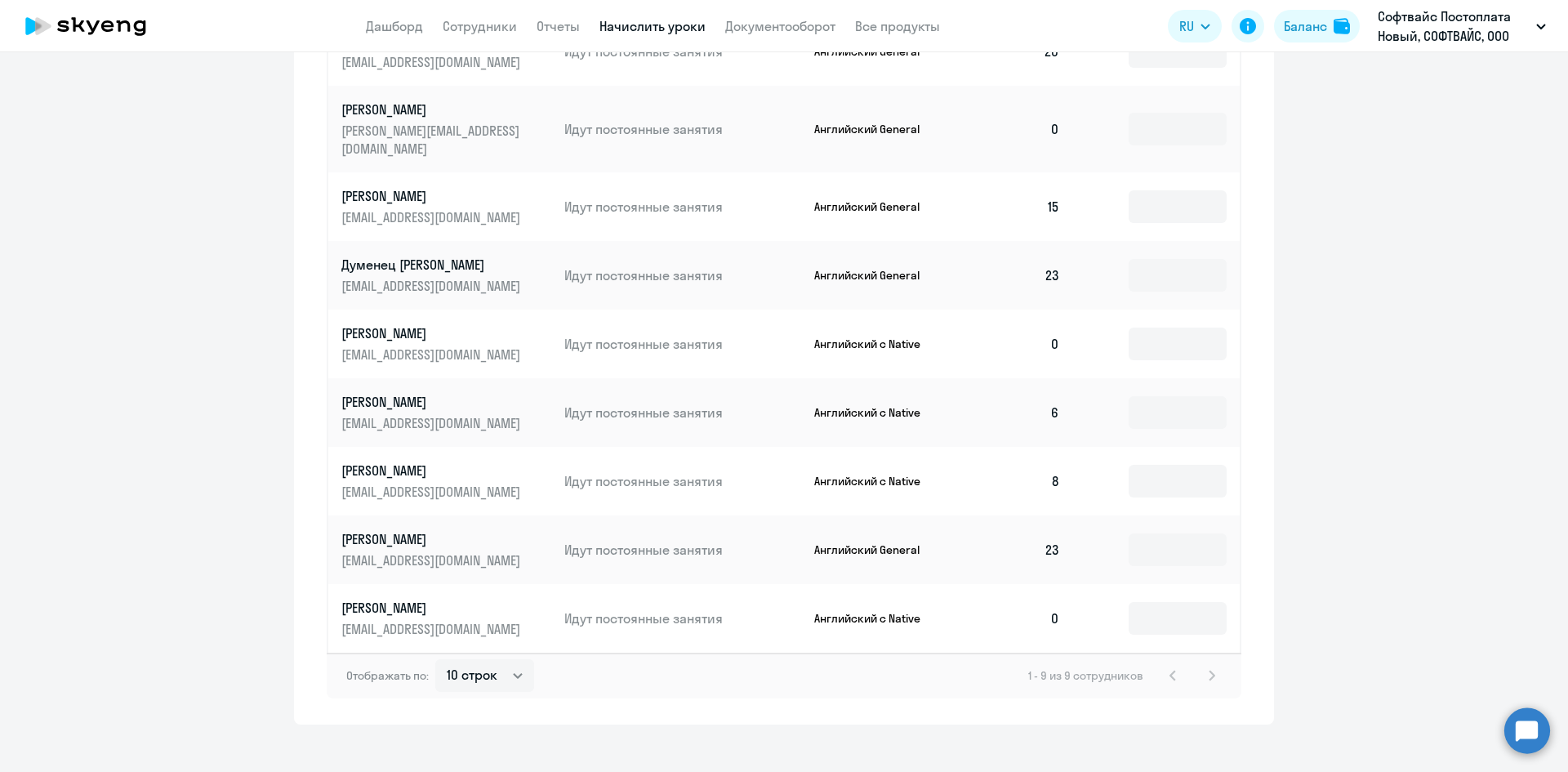
scroll to position [0, 0]
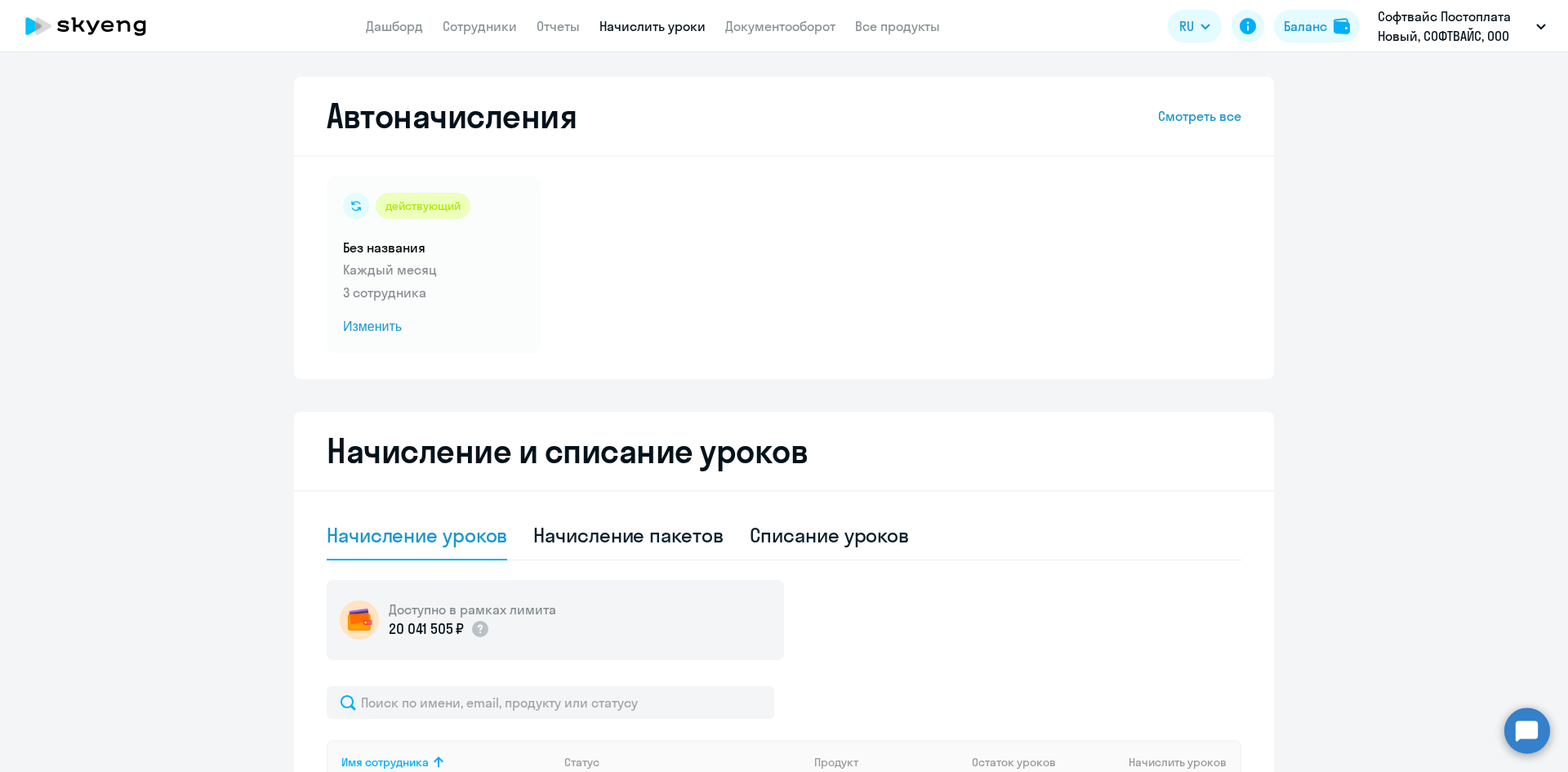
click at [104, 22] on icon at bounding box center [107, 26] width 13 height 12
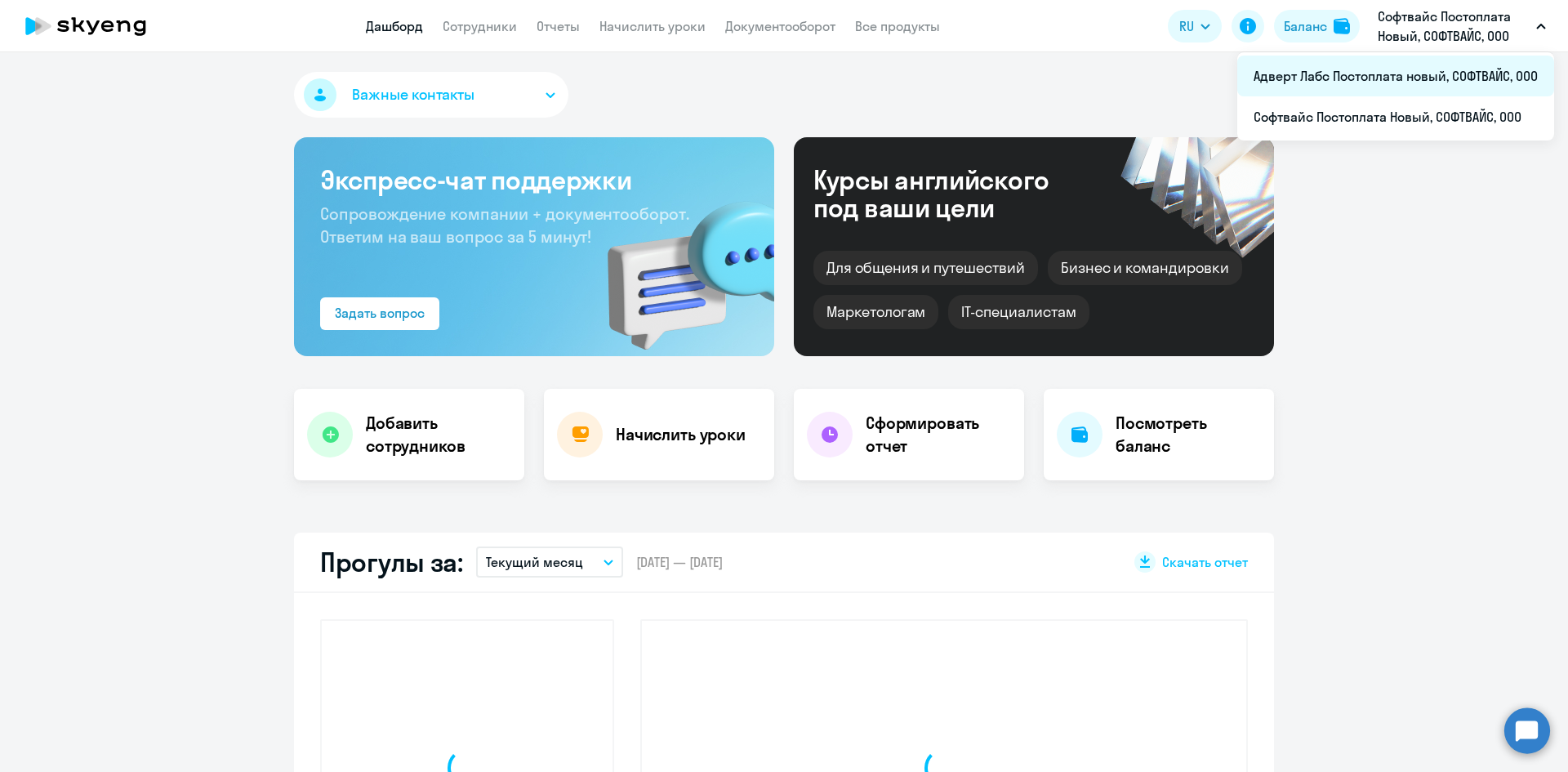
click at [1334, 84] on li "Адверт Лабс Постоплата новый, СОФТВАЙС, ООО" at bounding box center [1396, 76] width 317 height 41
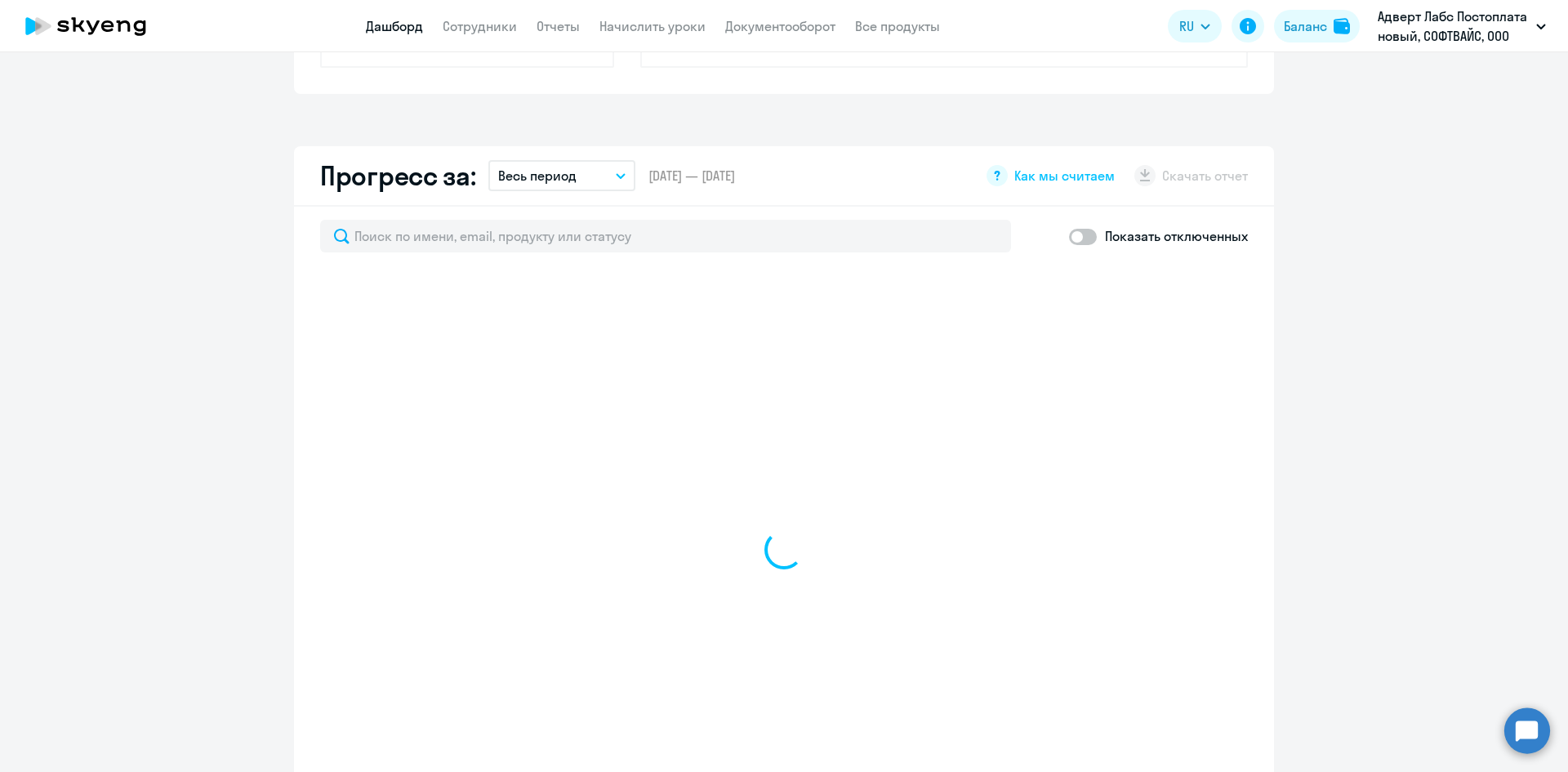
scroll to position [850, 0]
select select "30"
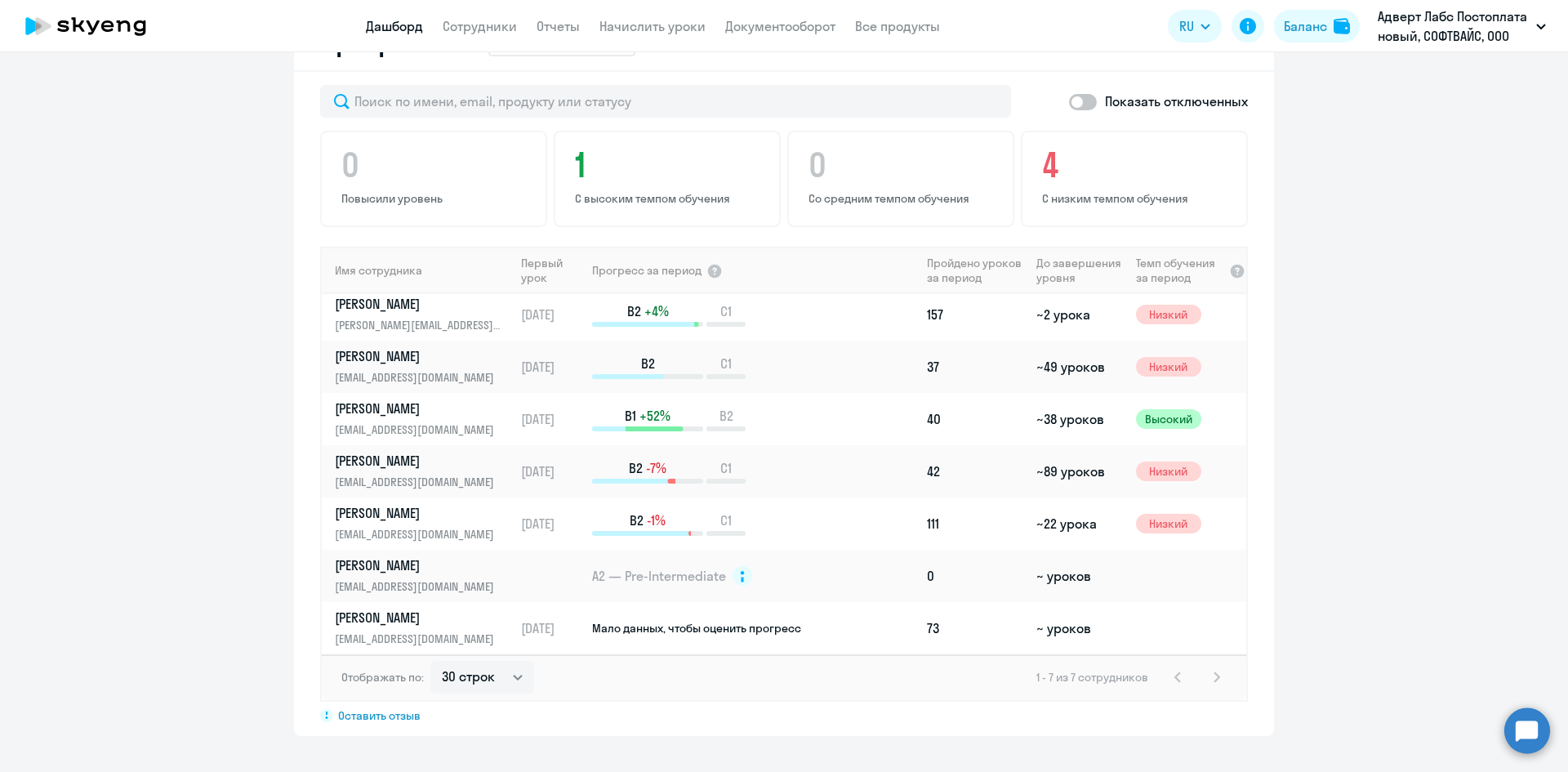
scroll to position [984, 0]
